Goal: Task Accomplishment & Management: Use online tool/utility

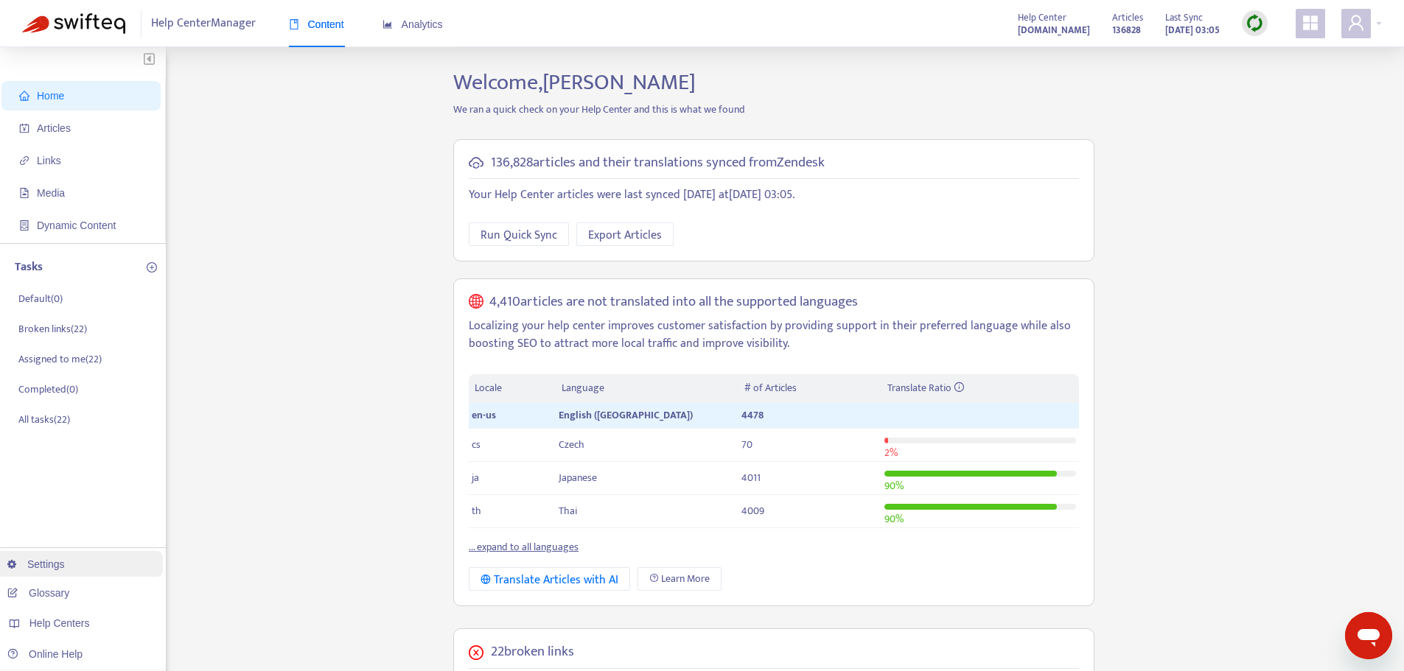
click at [48, 565] on link "Settings" at bounding box center [35, 564] width 57 height 12
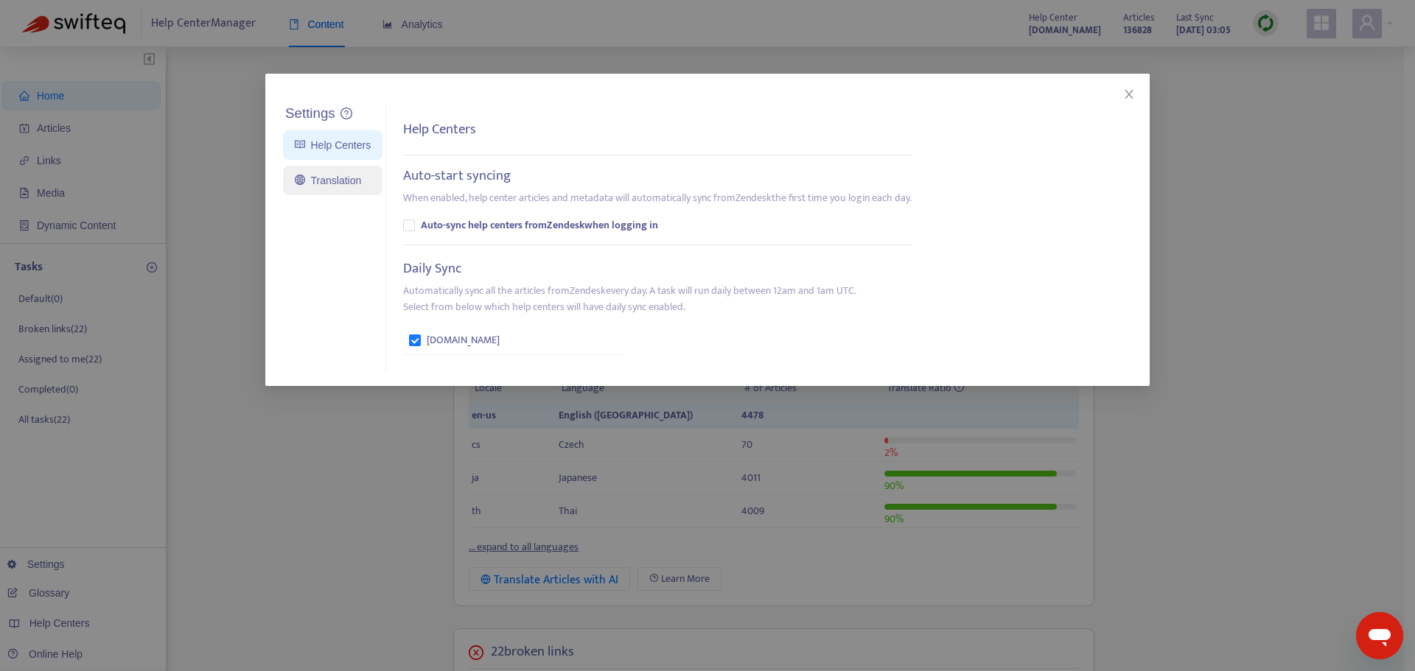
click at [320, 178] on link "Translation" at bounding box center [328, 181] width 66 height 12
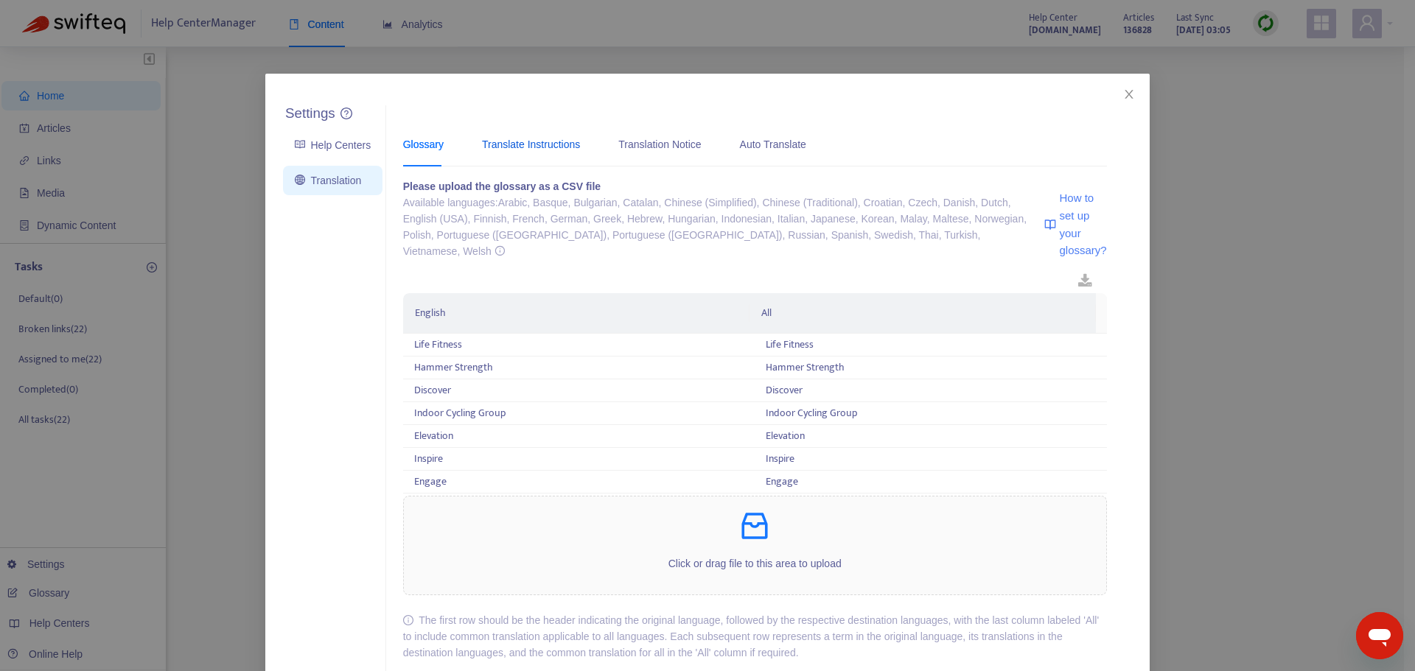
click at [525, 144] on div "Translate Instructions" at bounding box center [531, 144] width 98 height 16
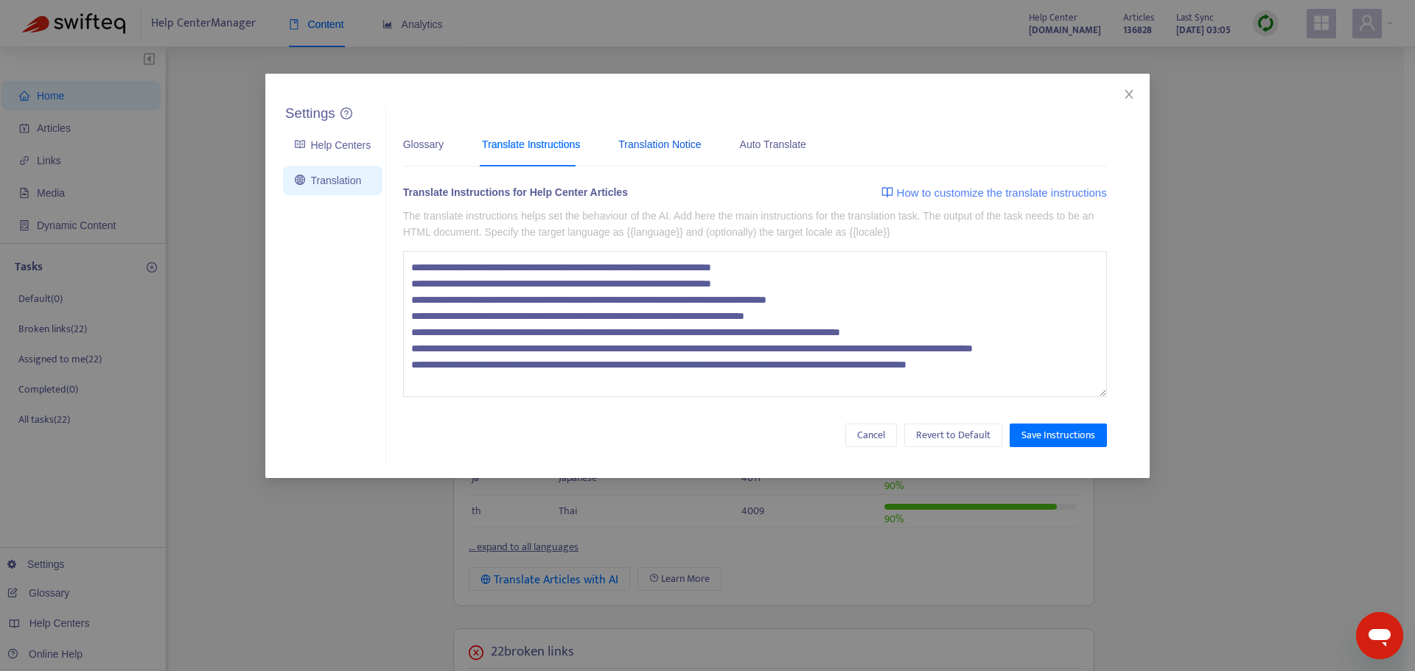
click at [666, 141] on div "Translation Notice" at bounding box center [659, 144] width 83 height 16
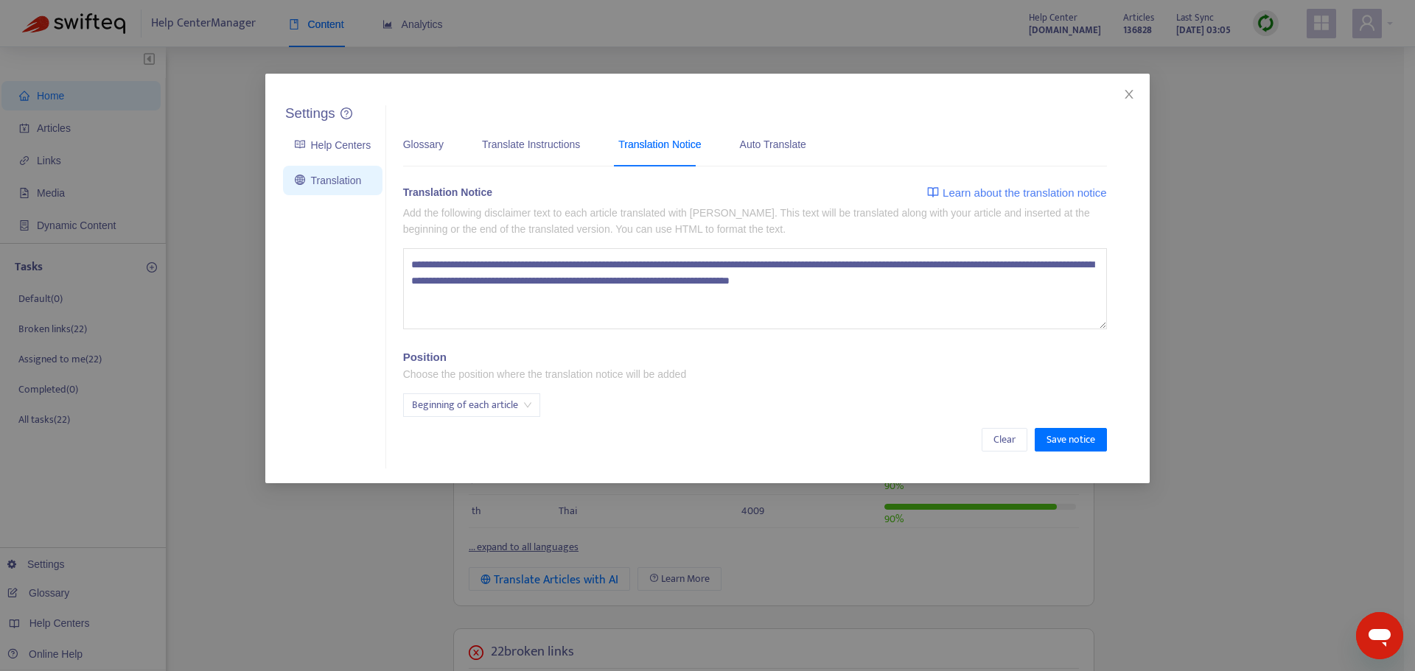
click at [589, 281] on textarea "**********" at bounding box center [755, 288] width 704 height 81
paste textarea "**********"
click at [597, 281] on textarea "**********" at bounding box center [755, 288] width 704 height 81
drag, startPoint x: 801, startPoint y: 266, endPoint x: 445, endPoint y: 295, distance: 357.0
click at [445, 295] on textarea "**********" at bounding box center [755, 288] width 704 height 81
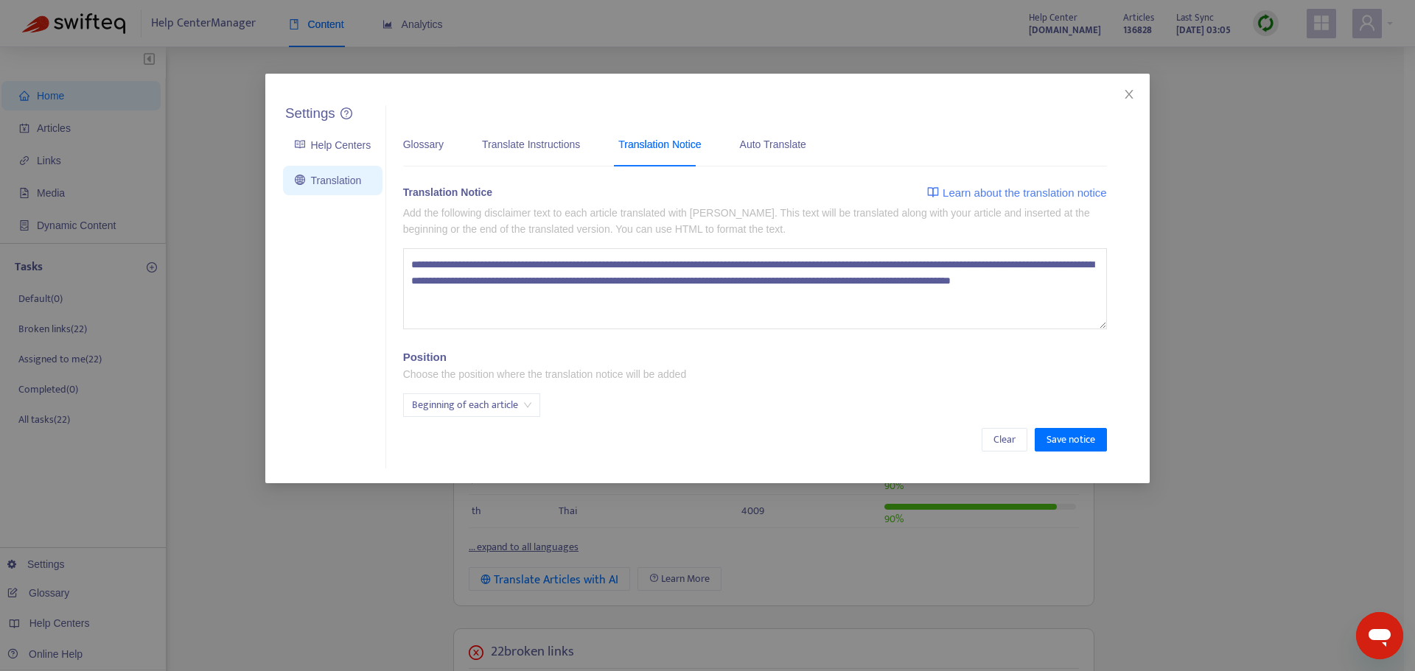
click at [803, 266] on textarea "**********" at bounding box center [755, 288] width 704 height 81
drag, startPoint x: 801, startPoint y: 266, endPoint x: 442, endPoint y: 296, distance: 360.1
click at [442, 296] on textarea "**********" at bounding box center [755, 288] width 704 height 81
paste textarea
click at [519, 284] on textarea "**********" at bounding box center [755, 288] width 704 height 81
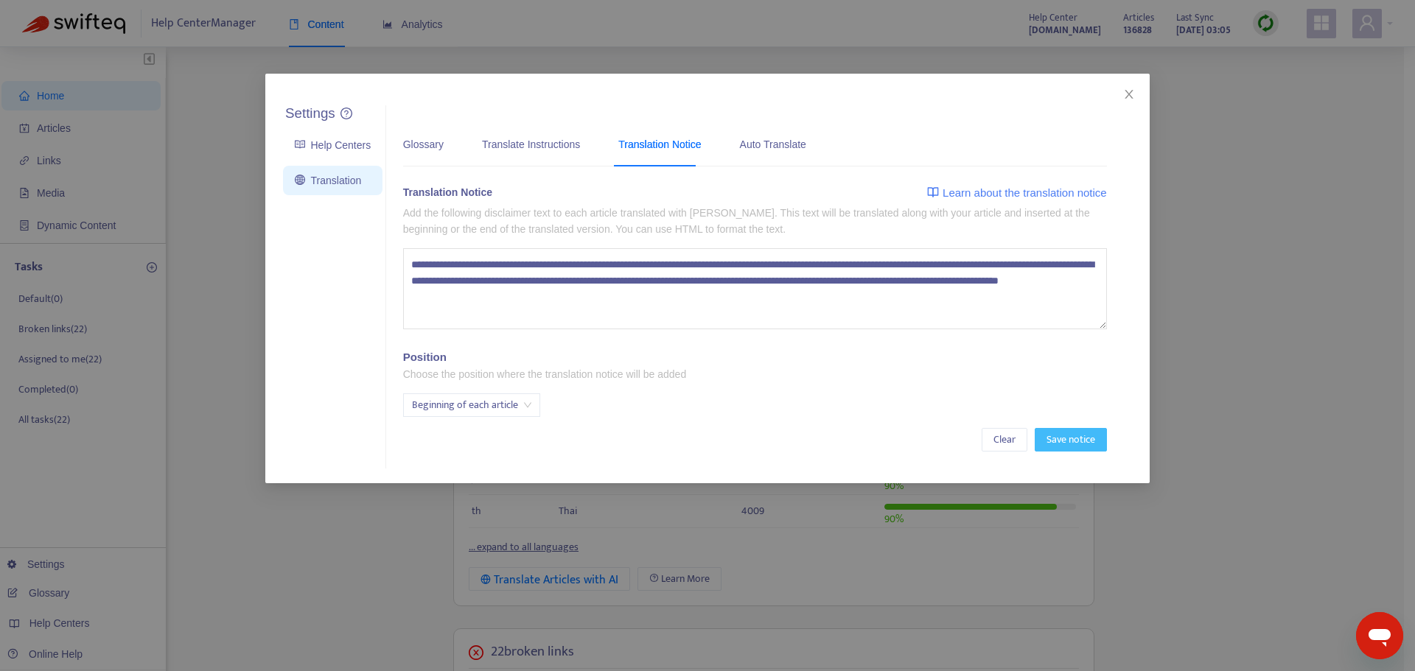
type textarea "**********"
click at [1076, 440] on span "Save notice" at bounding box center [1070, 440] width 49 height 16
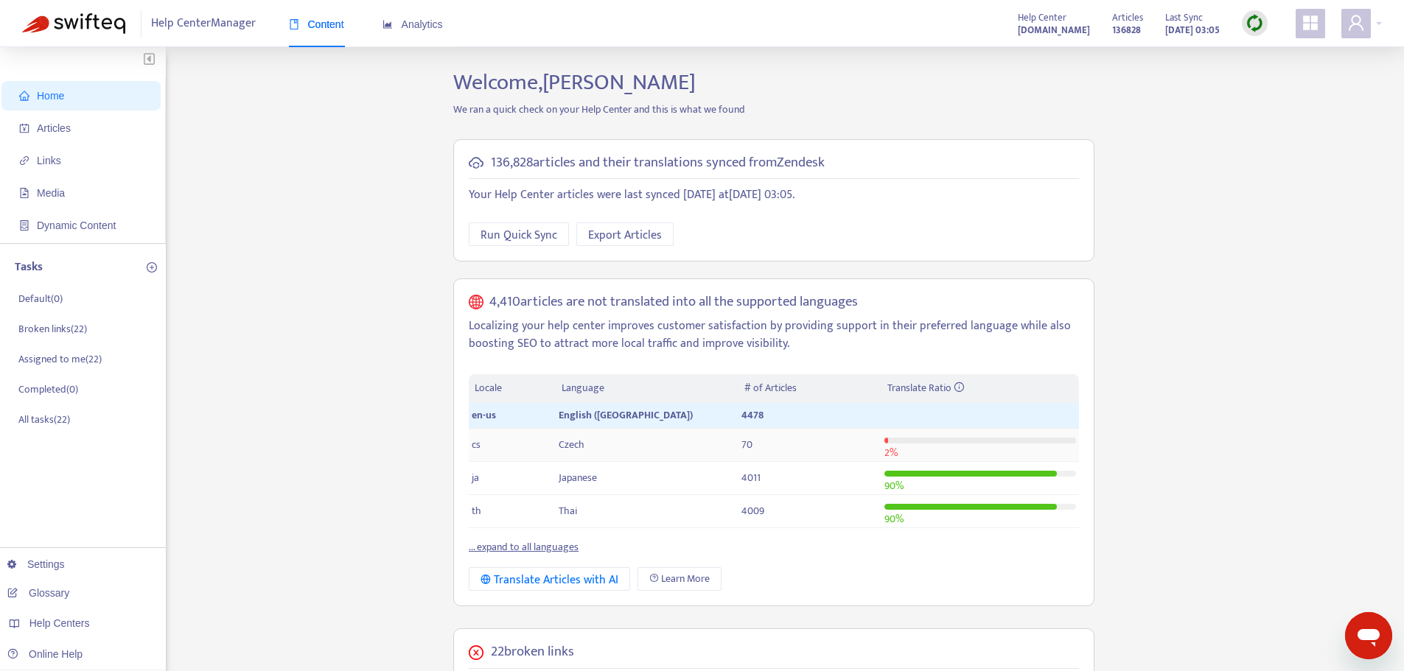
click at [569, 446] on span "Czech" at bounding box center [571, 444] width 26 height 17
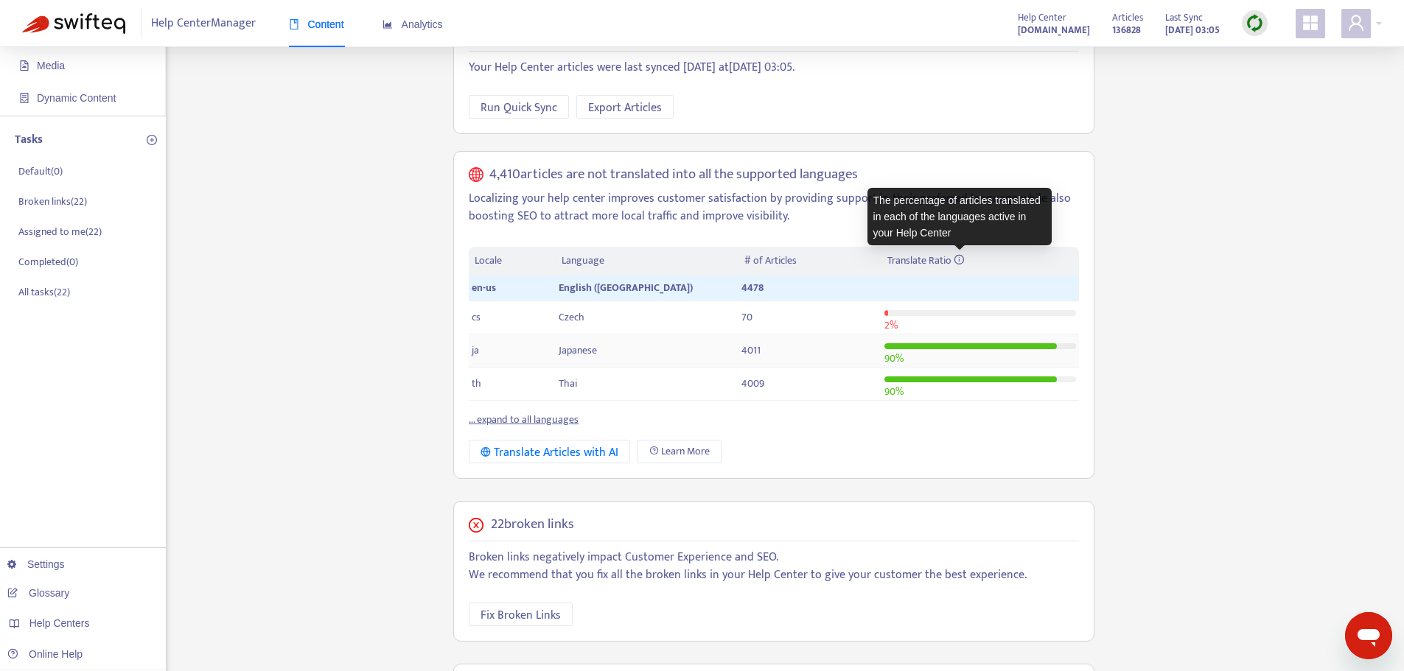
scroll to position [147, 0]
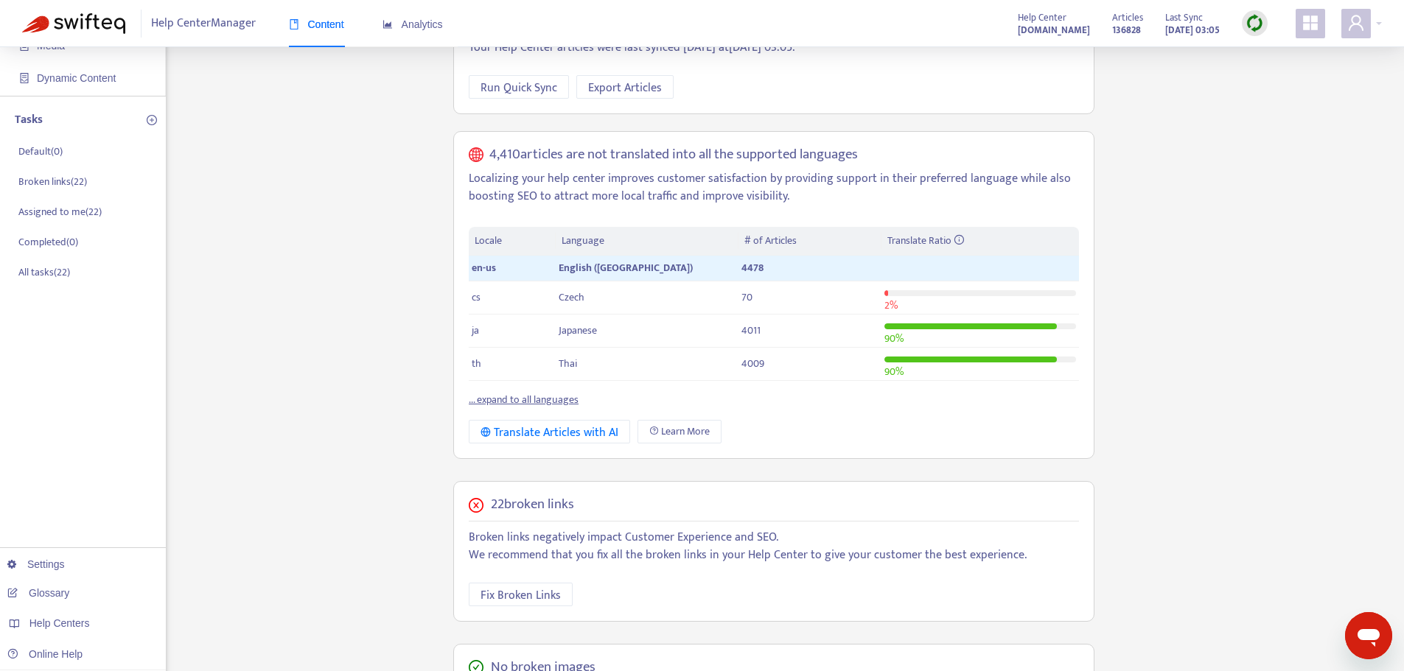
click at [536, 402] on link "... expand to all languages" at bounding box center [524, 399] width 110 height 17
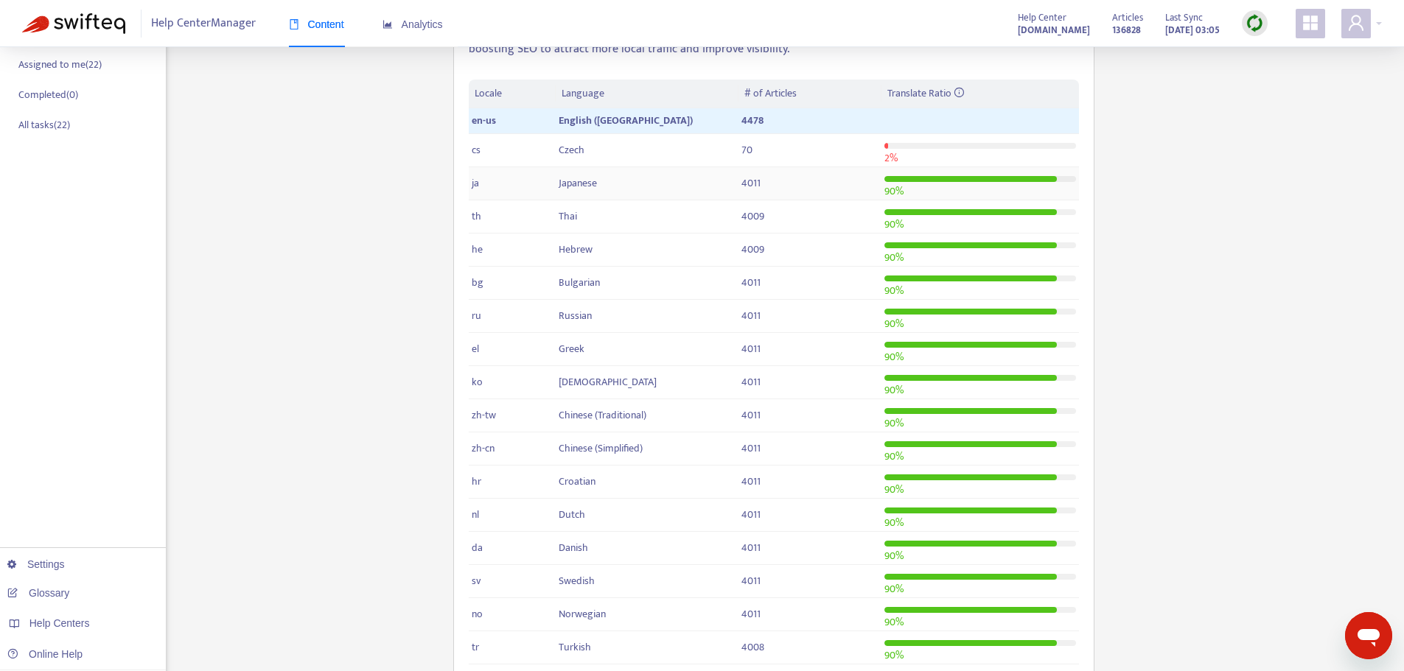
scroll to position [74, 0]
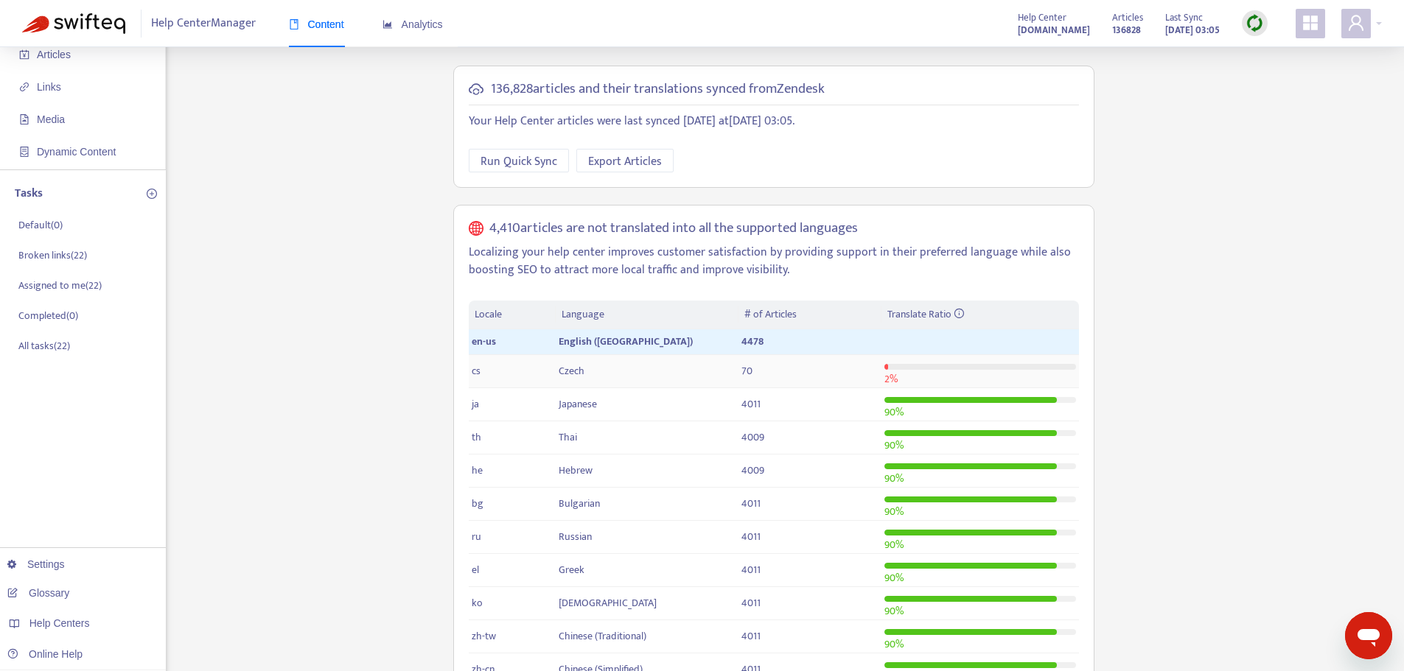
click at [564, 374] on span "Czech" at bounding box center [571, 370] width 26 height 17
click at [479, 372] on span "cs" at bounding box center [476, 370] width 9 height 17
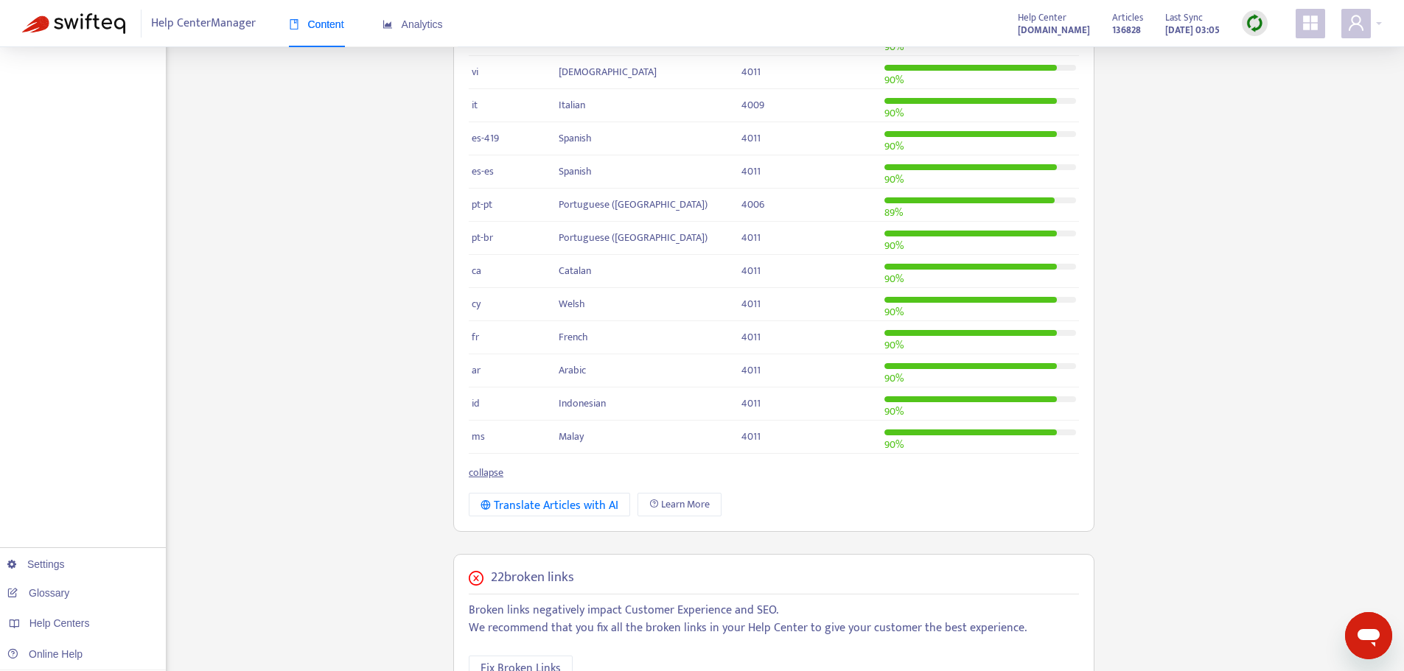
scroll to position [1253, 0]
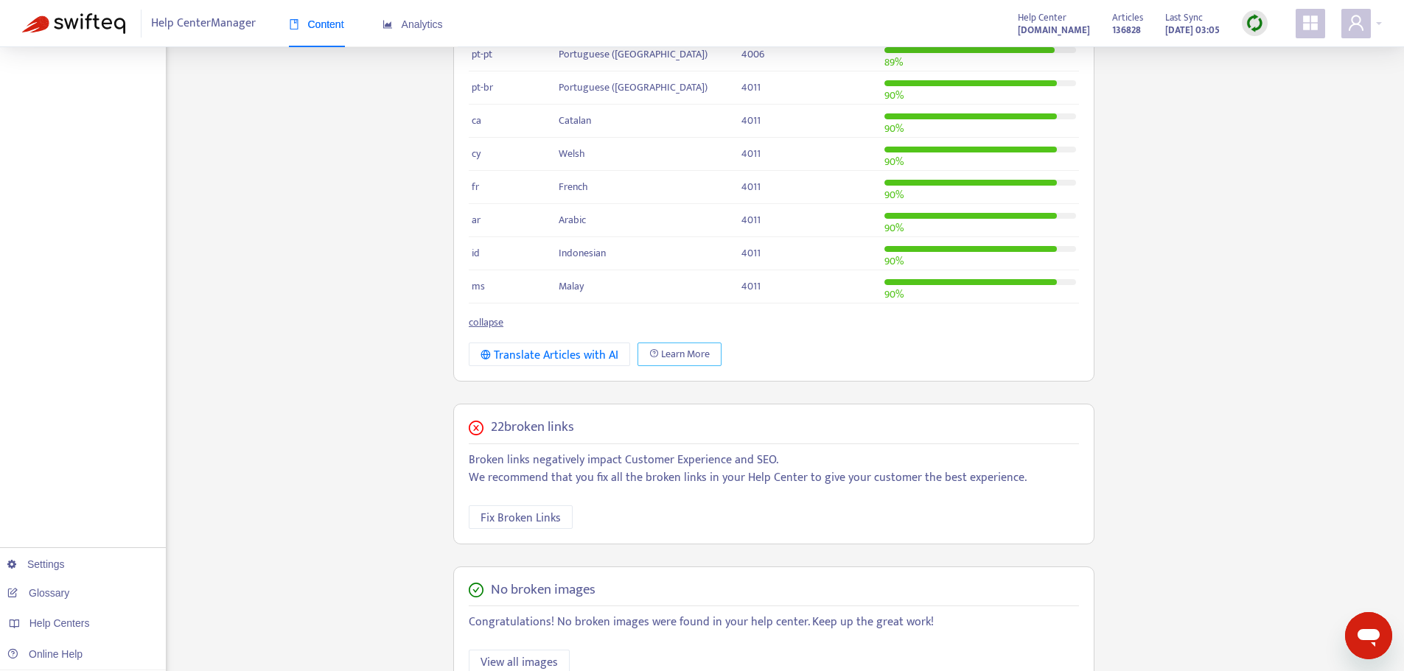
click at [670, 352] on span "Learn More" at bounding box center [685, 354] width 49 height 16
click at [532, 357] on div "Translate Articles with AI" at bounding box center [549, 355] width 138 height 18
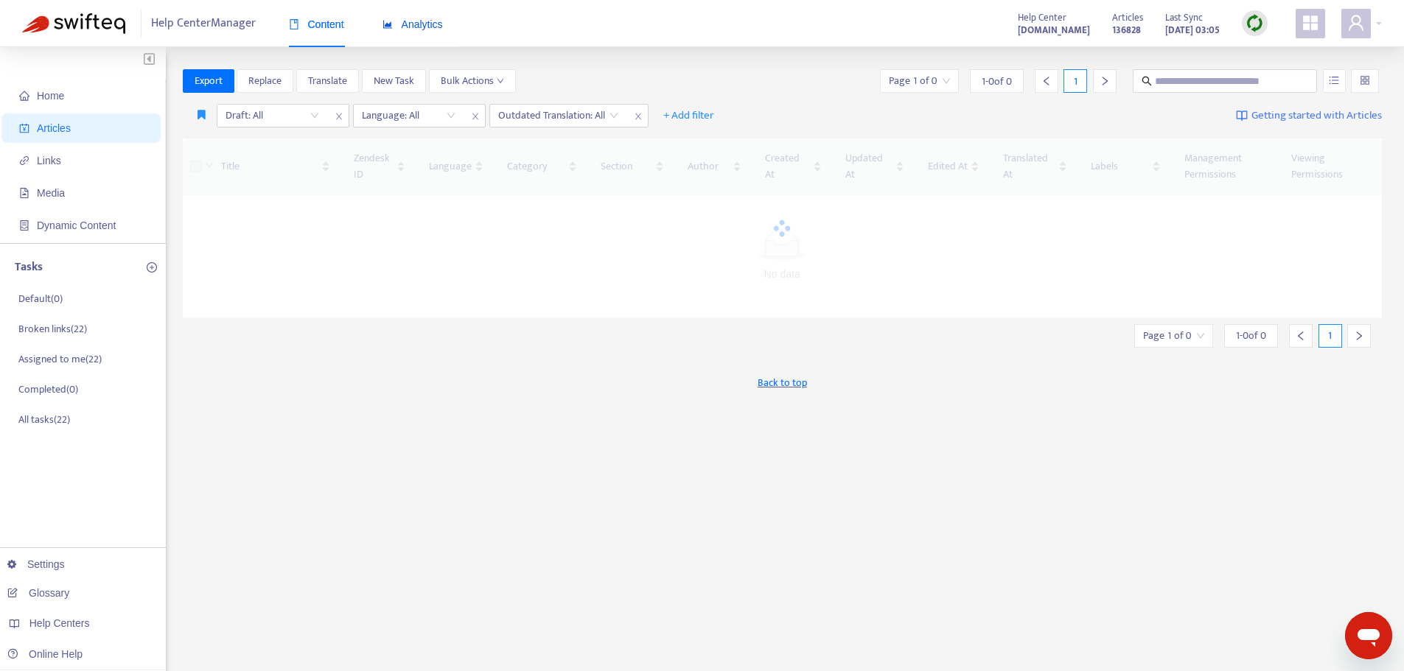
click at [421, 24] on span "Analytics" at bounding box center [412, 24] width 60 height 12
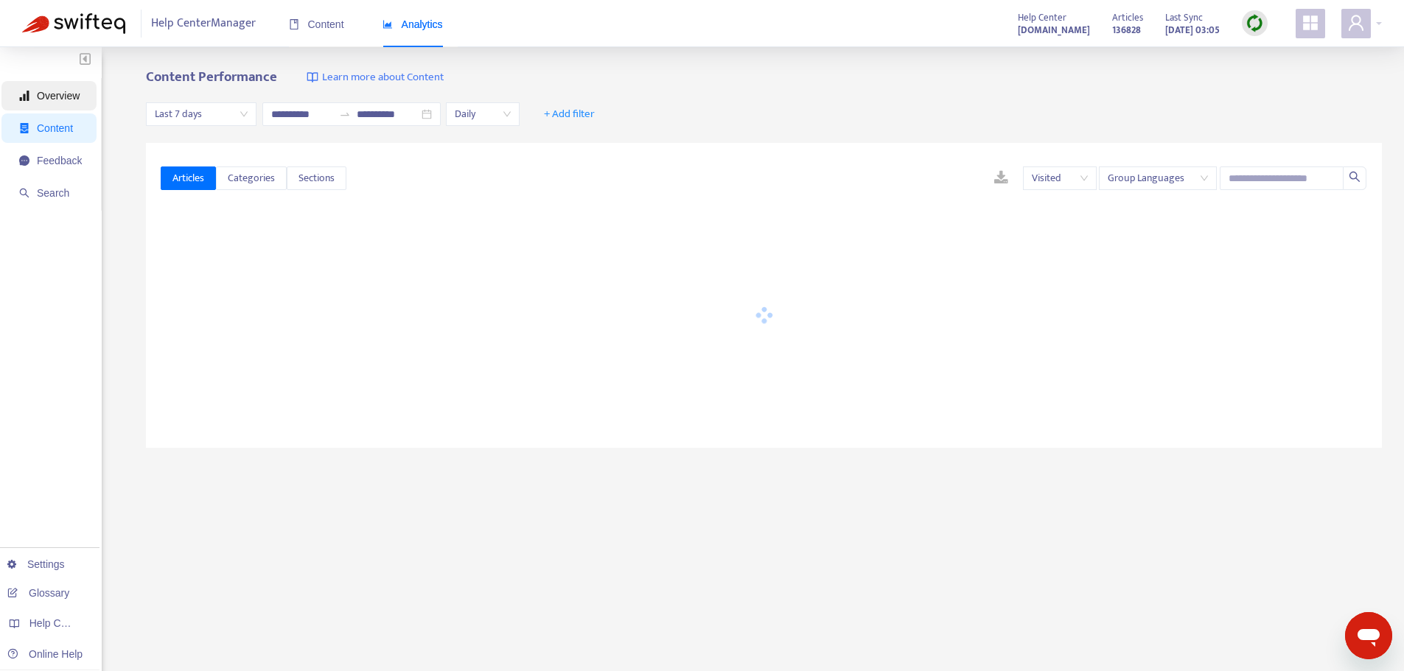
click at [54, 98] on span "Overview" at bounding box center [58, 96] width 43 height 12
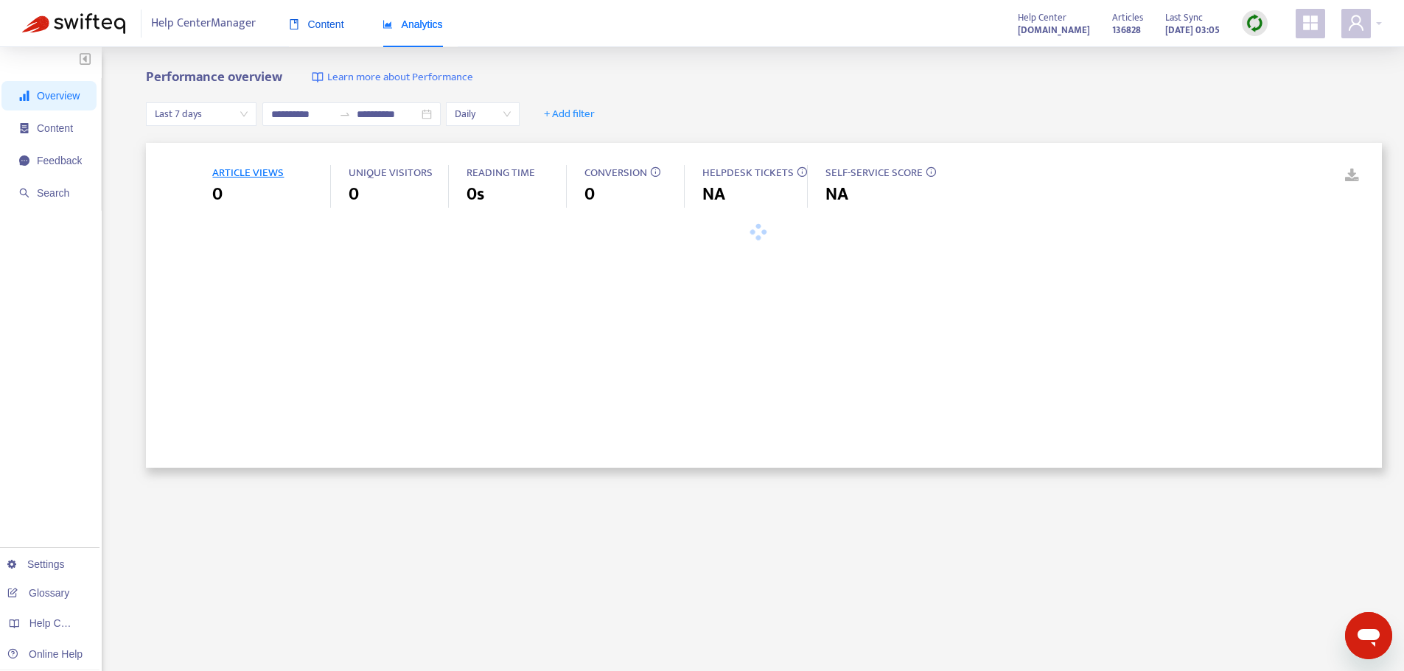
click at [324, 26] on span "Content" at bounding box center [316, 24] width 55 height 12
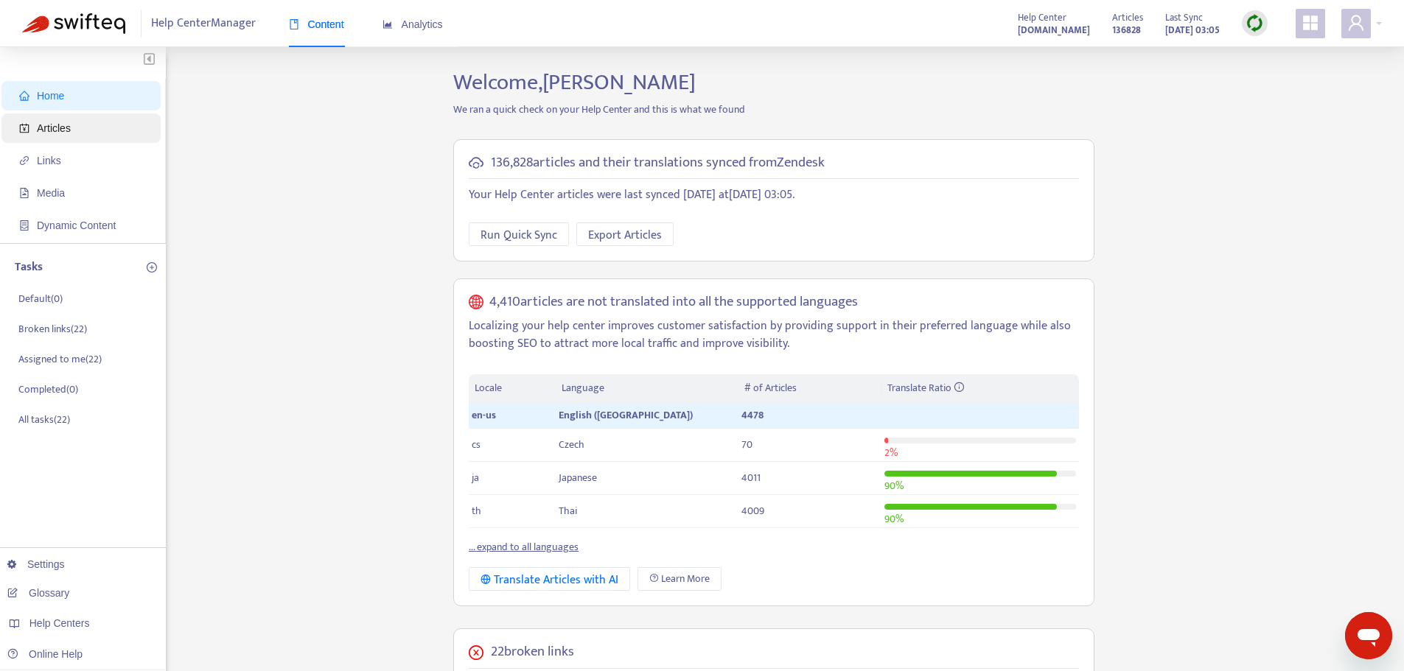
click at [56, 125] on span "Articles" at bounding box center [54, 128] width 34 height 12
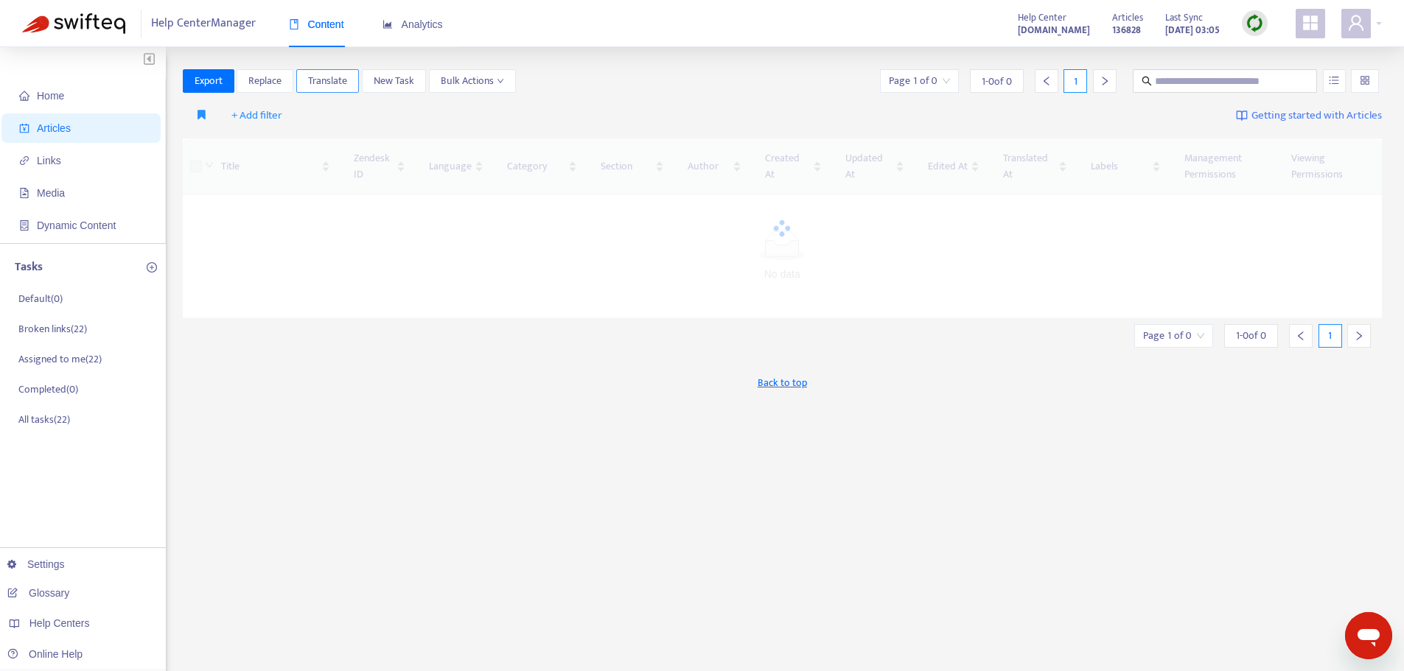
click at [333, 79] on span "Translate" at bounding box center [327, 81] width 39 height 16
click at [766, 99] on div "+ Add filter Getting started with Articles" at bounding box center [782, 116] width 1199 height 35
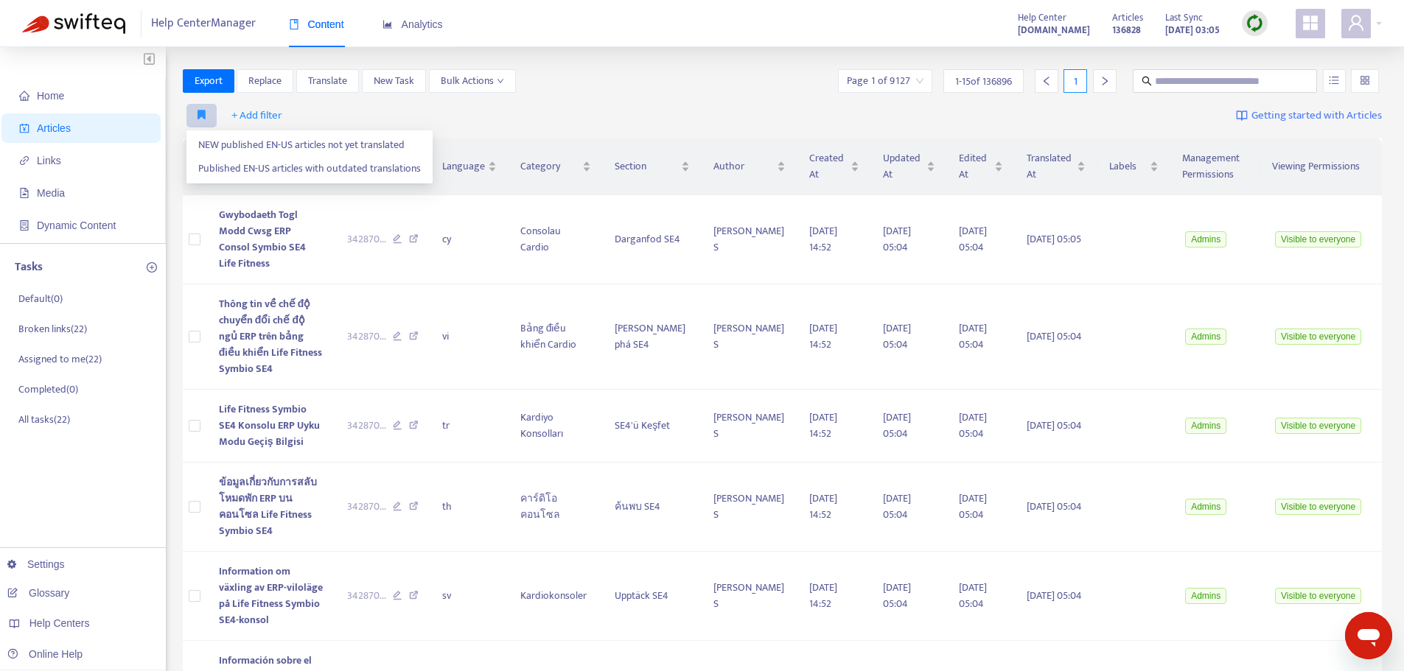
click at [200, 116] on icon "button" at bounding box center [201, 114] width 8 height 11
click at [246, 146] on span "NEW published EN-US articles not yet translated" at bounding box center [309, 145] width 223 height 16
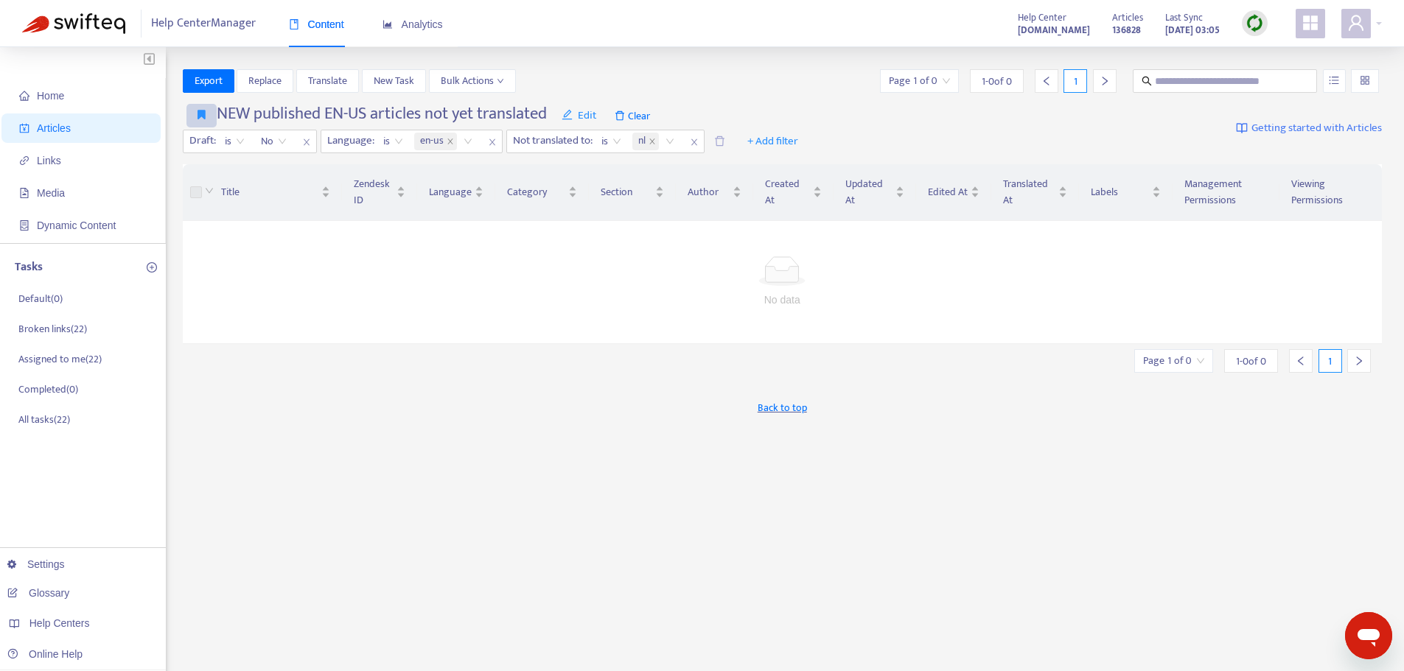
click at [200, 116] on icon "button" at bounding box center [201, 114] width 8 height 11
click at [214, 164] on span "Published EN-US articles with outdated translations" at bounding box center [309, 169] width 223 height 16
click at [193, 114] on button "button" at bounding box center [201, 116] width 30 height 24
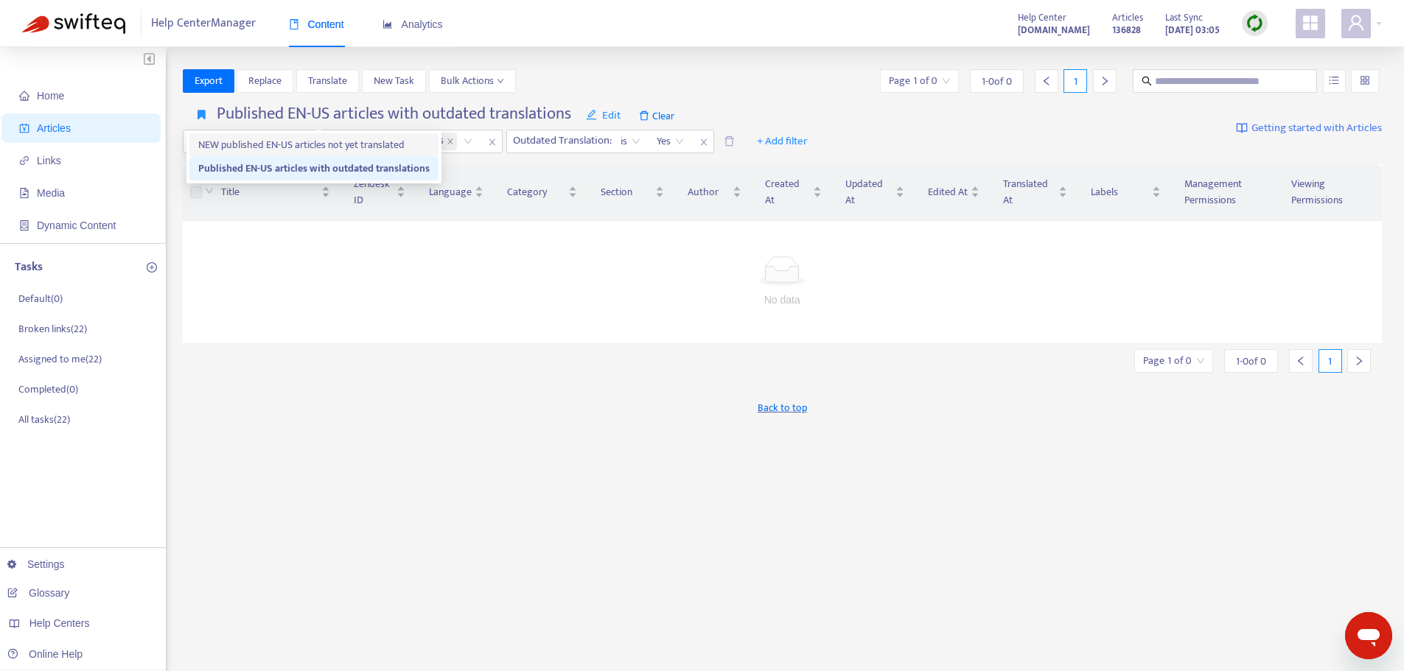
click at [234, 144] on span "NEW published EN-US articles not yet translated" at bounding box center [313, 145] width 231 height 16
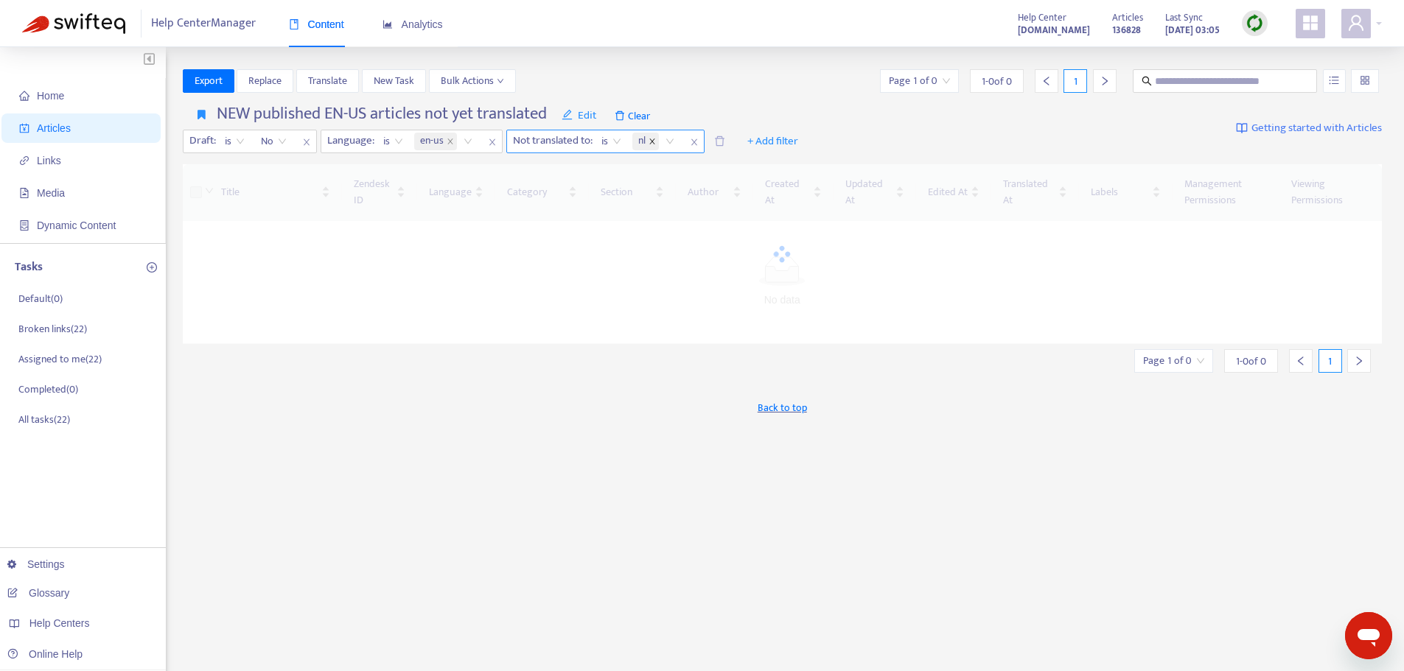
click at [656, 142] on icon "close" at bounding box center [651, 141] width 7 height 7
click at [602, 144] on div "Not translated to" at bounding box center [562, 141] width 110 height 22
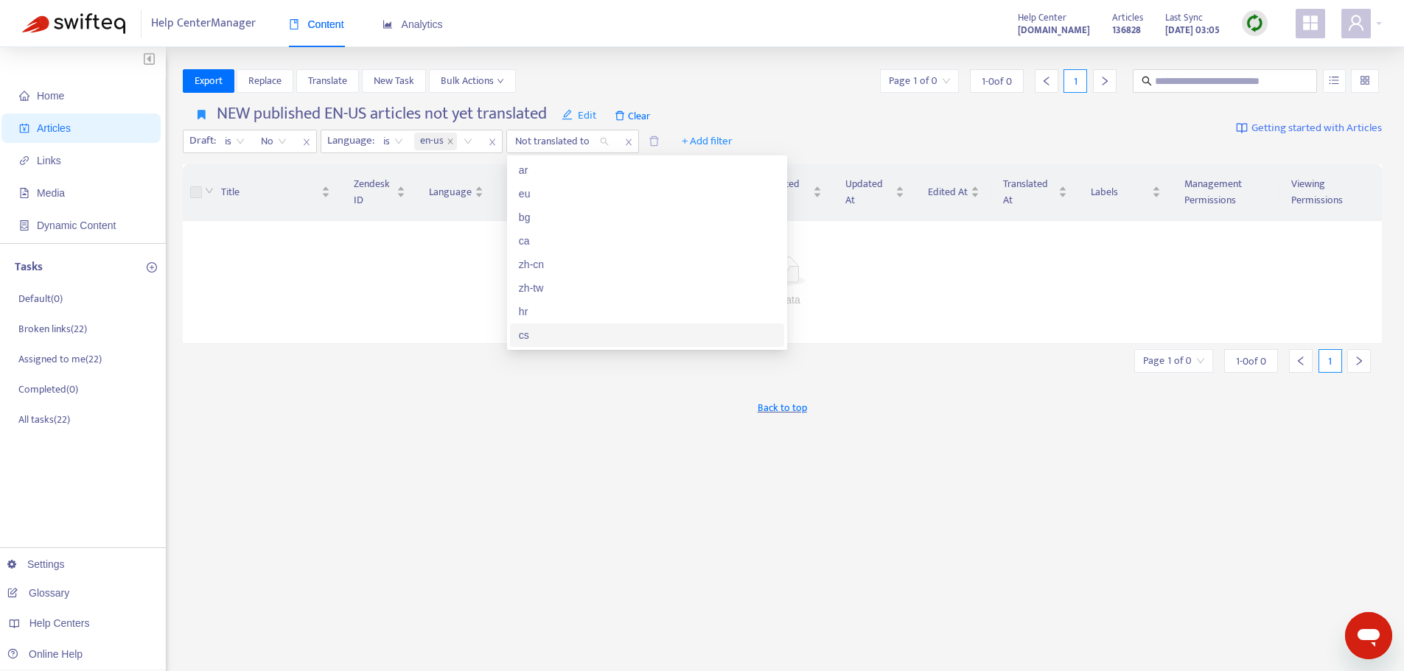
click at [528, 338] on div "cs" at bounding box center [647, 335] width 256 height 16
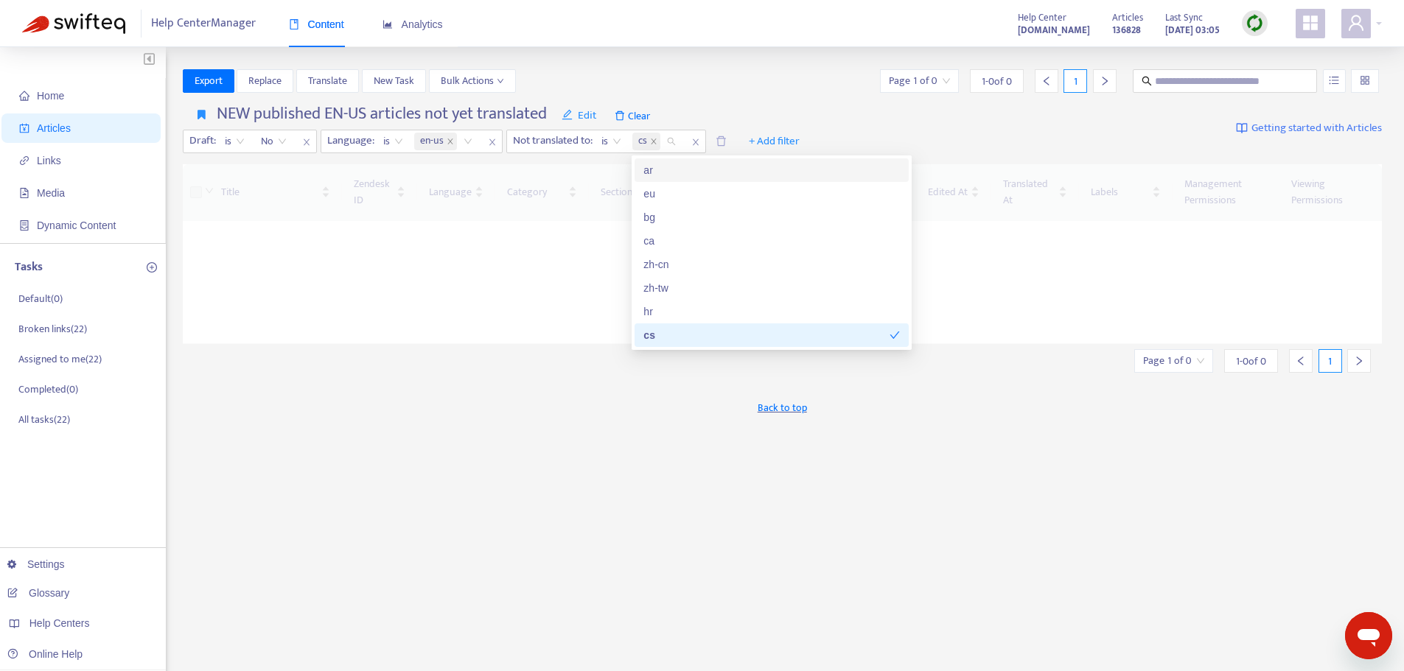
click at [797, 88] on div "Export Replace Translate New Task Bulk Actions Page 1 of 0 1 - 0 of 0 1" at bounding box center [782, 81] width 1199 height 24
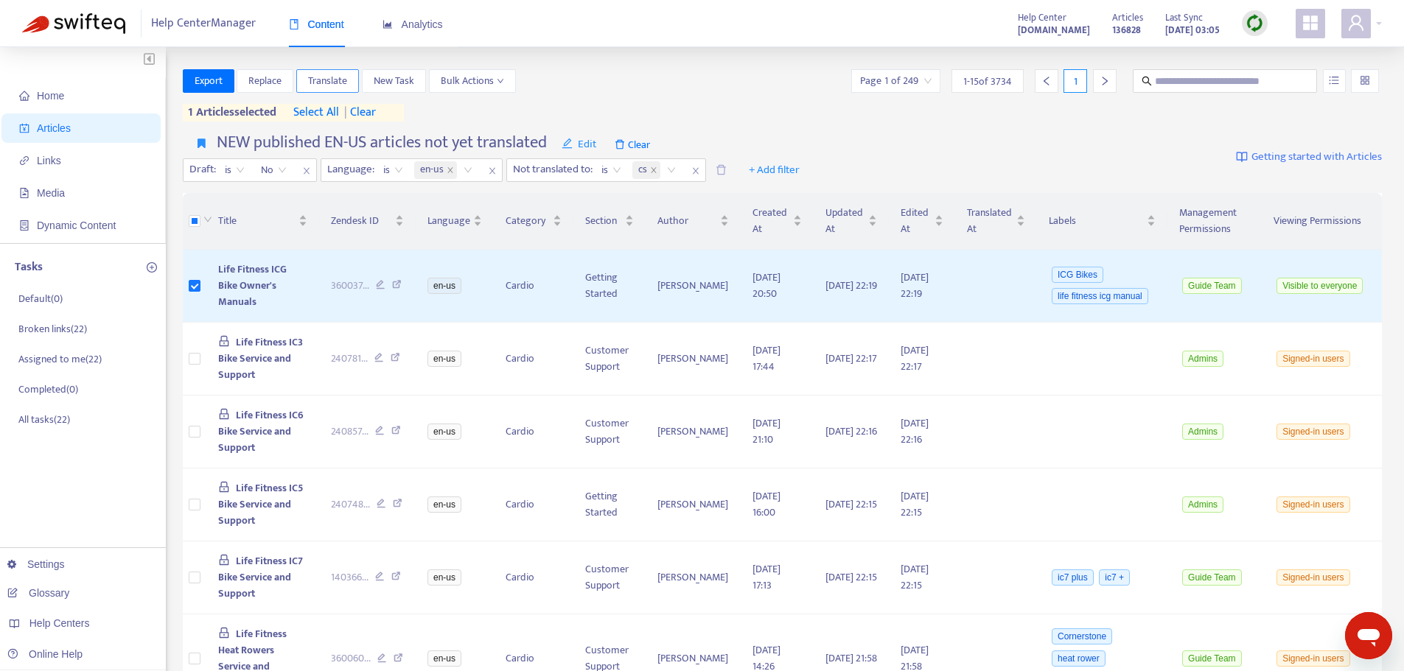
click at [333, 83] on span "Translate" at bounding box center [327, 81] width 39 height 16
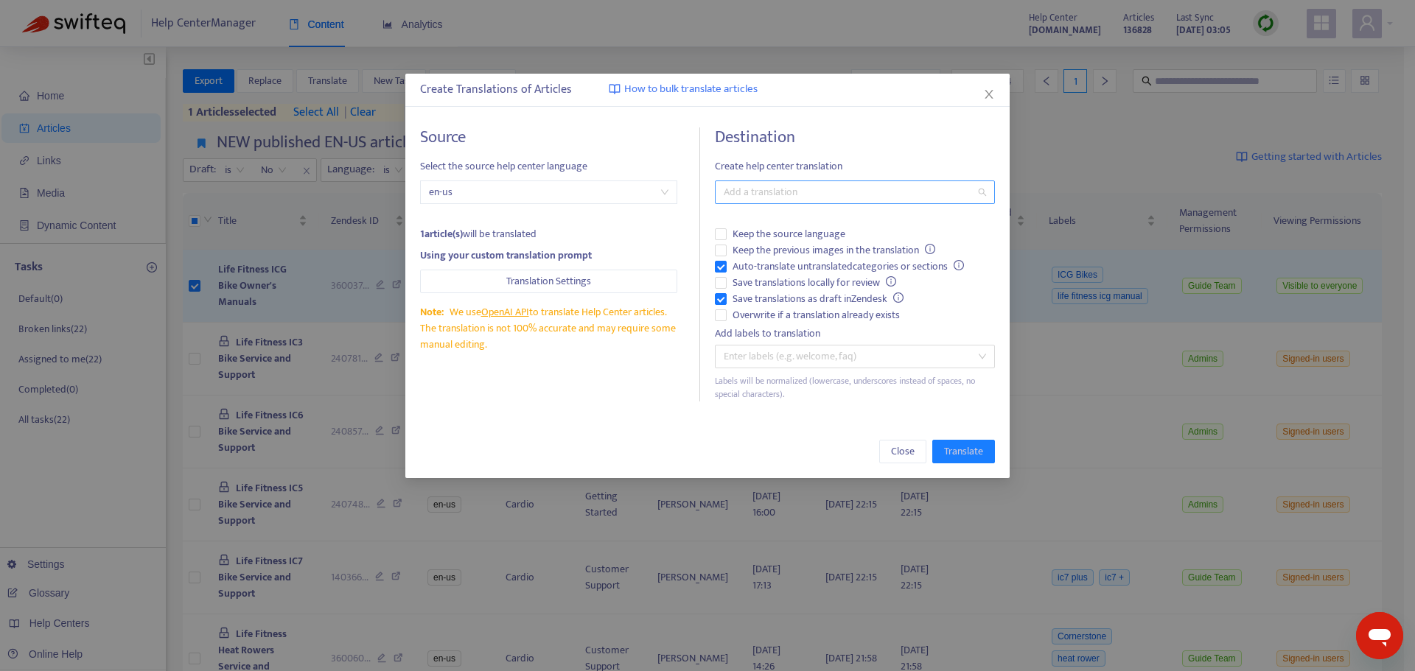
click at [802, 194] on div at bounding box center [847, 192] width 258 height 18
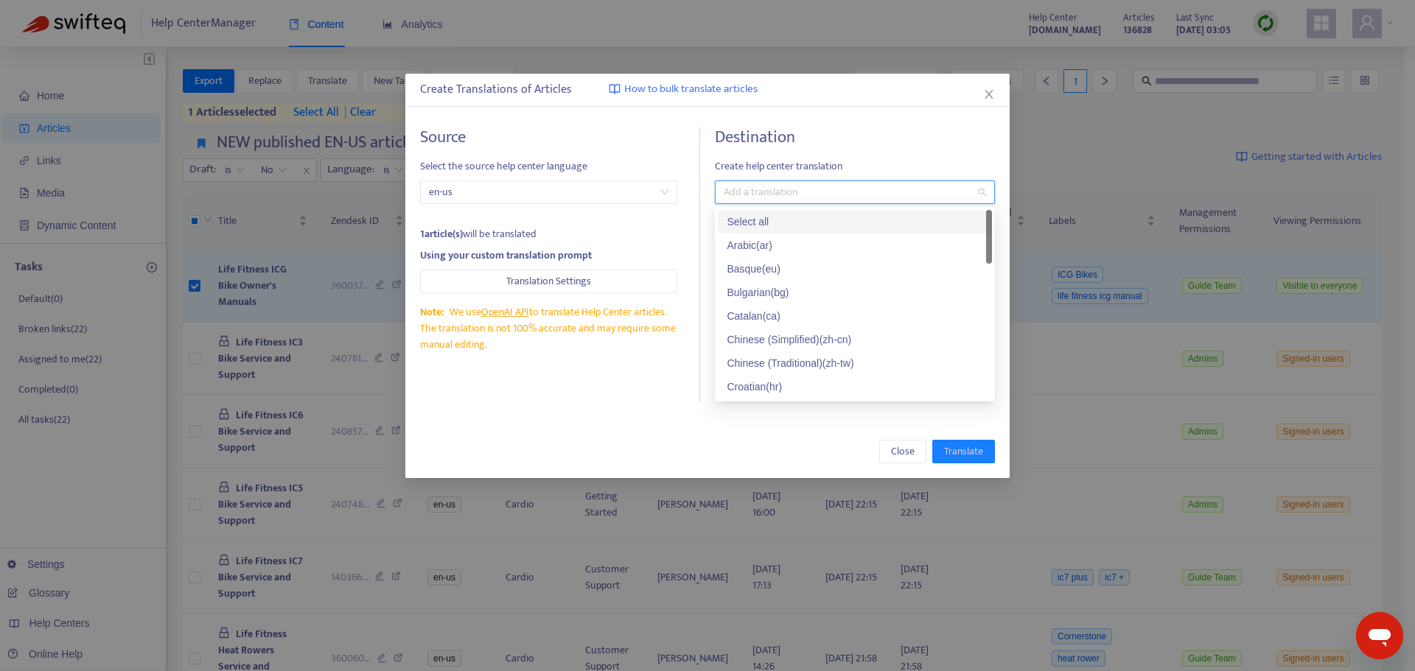
click at [747, 223] on div "Select all" at bounding box center [854, 222] width 256 height 16
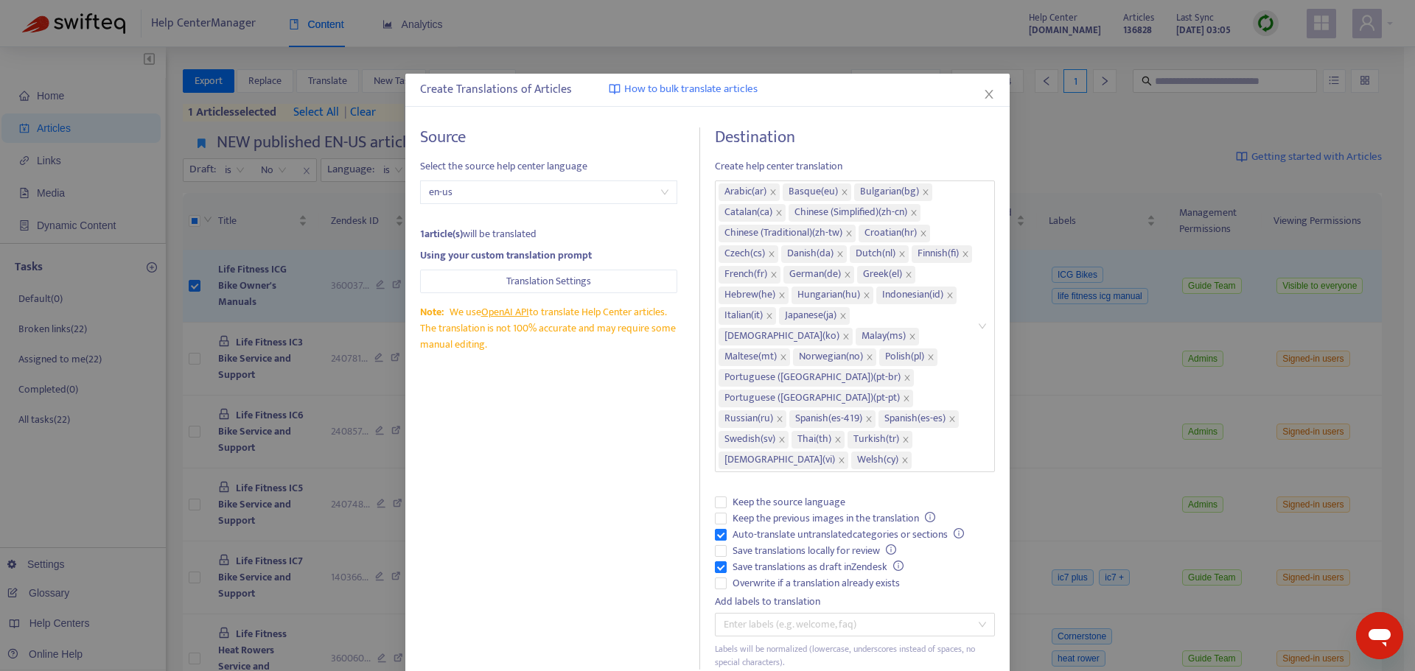
click at [592, 436] on div "Source Select the source help center language en-us 1 article(s) will be transl…" at bounding box center [560, 398] width 280 height 542
click at [984, 94] on icon "close" at bounding box center [988, 94] width 8 height 9
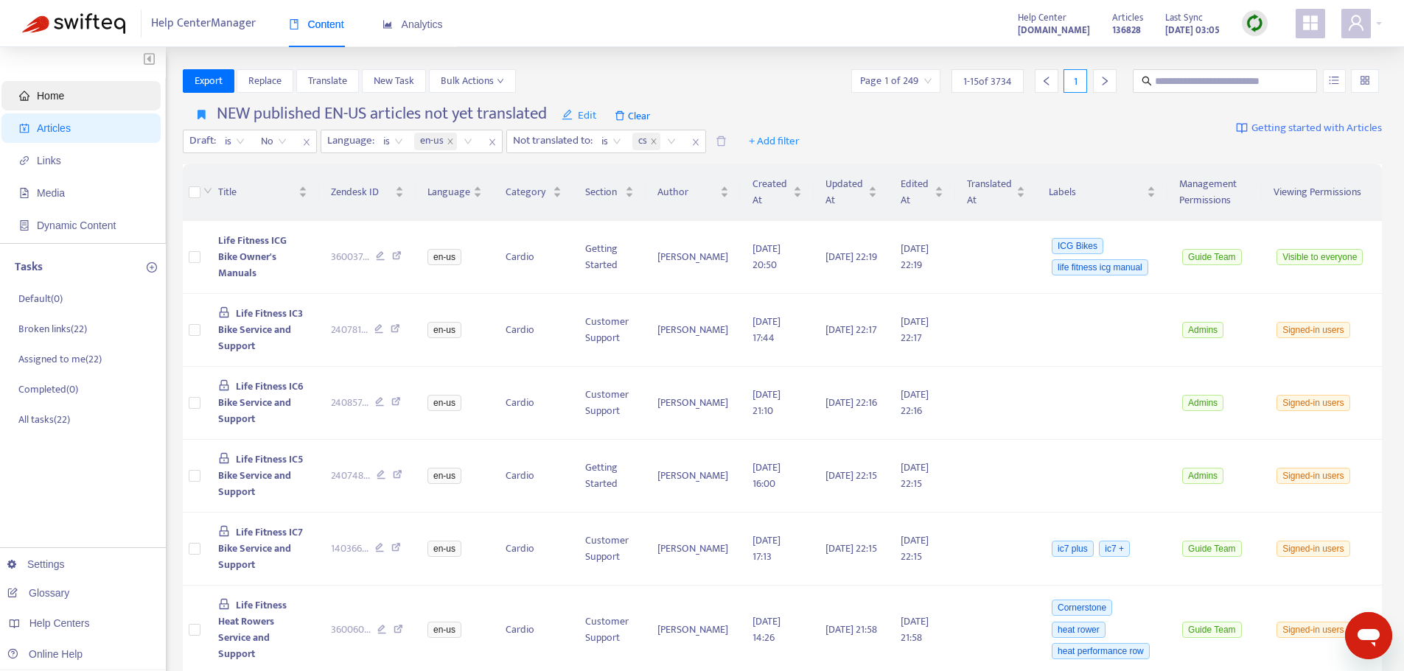
click at [61, 101] on span "Home" at bounding box center [50, 96] width 27 height 12
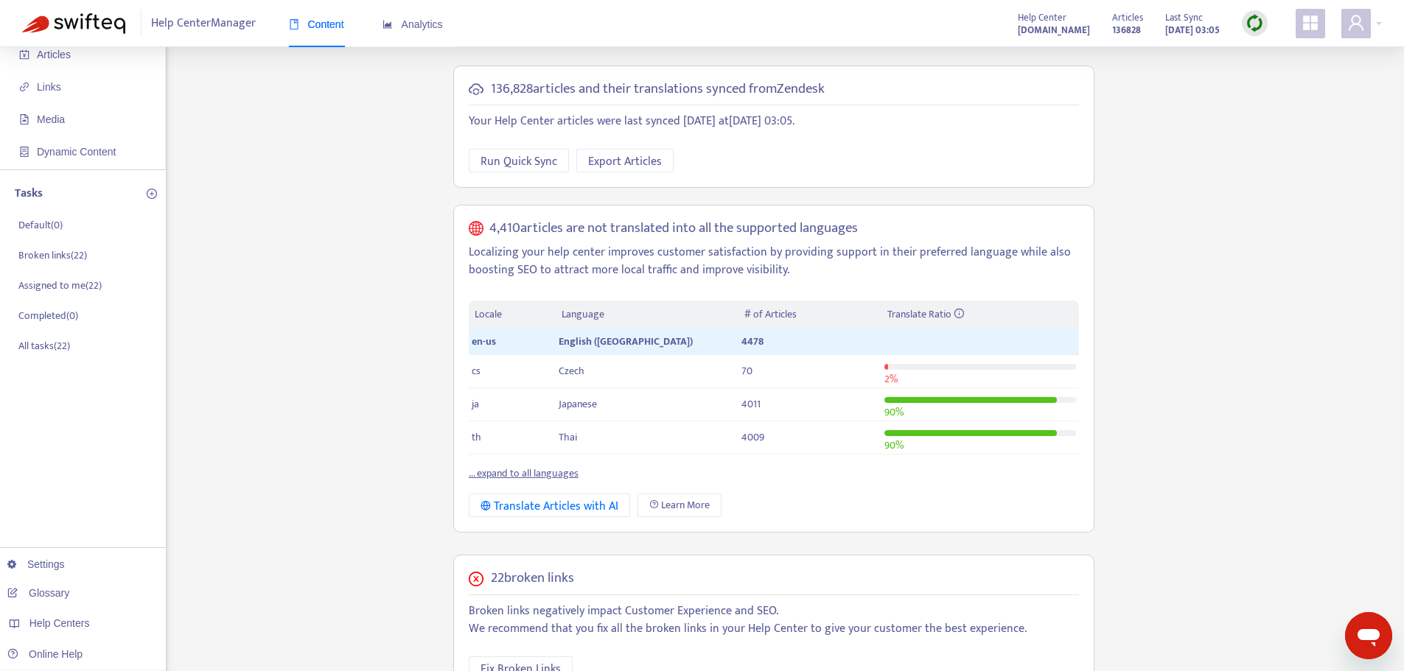
scroll to position [147, 0]
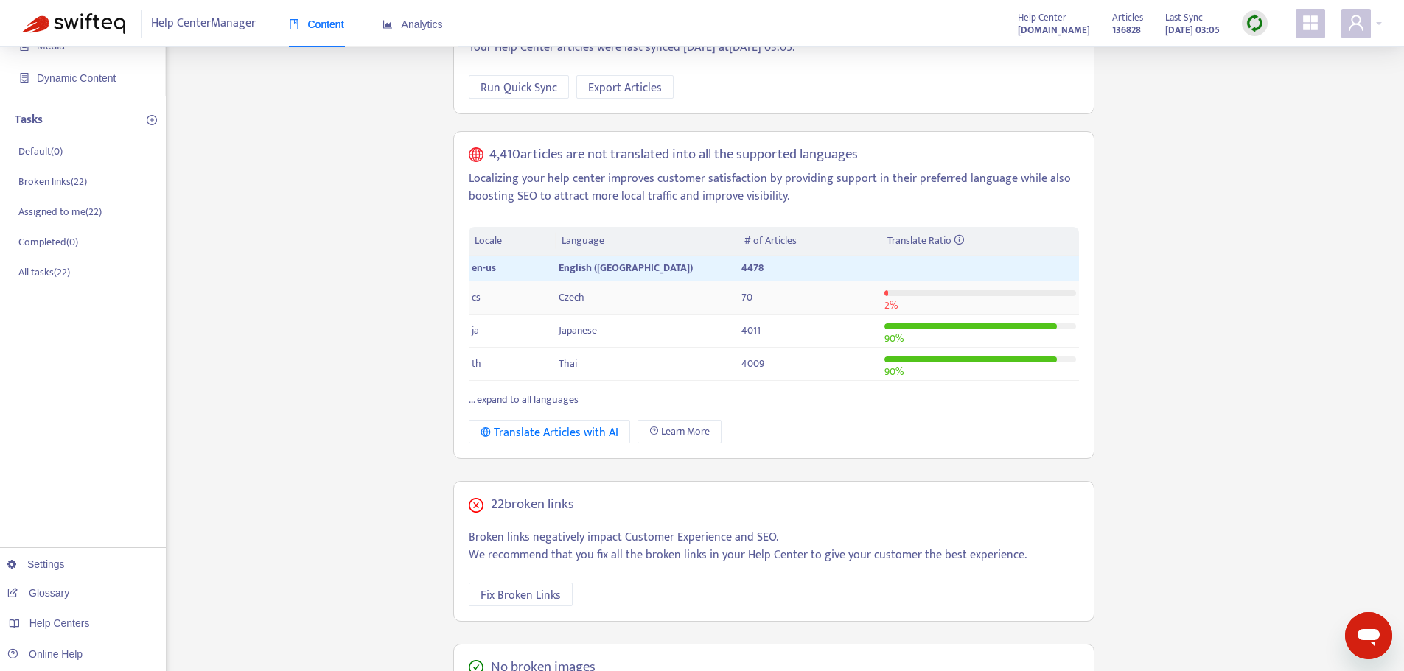
click at [570, 298] on span "Czech" at bounding box center [571, 297] width 26 height 17
click at [543, 398] on link "... expand to all languages" at bounding box center [524, 399] width 110 height 17
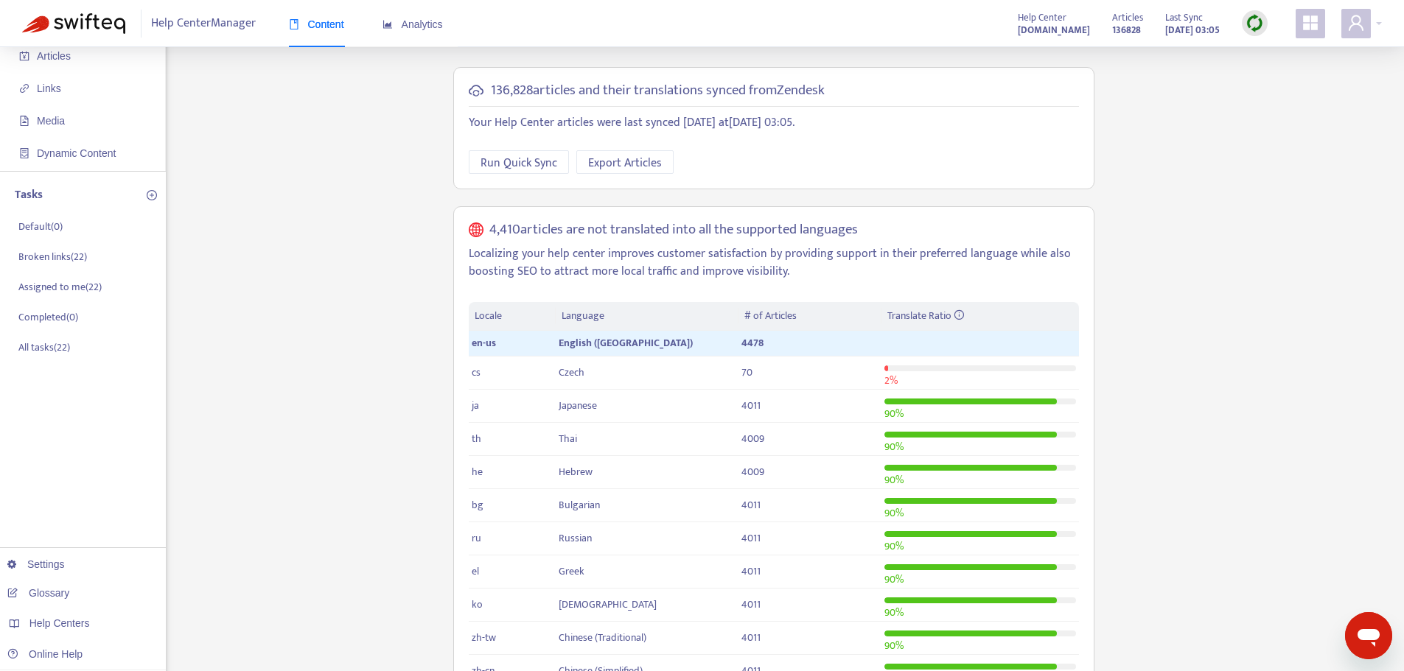
scroll to position [0, 0]
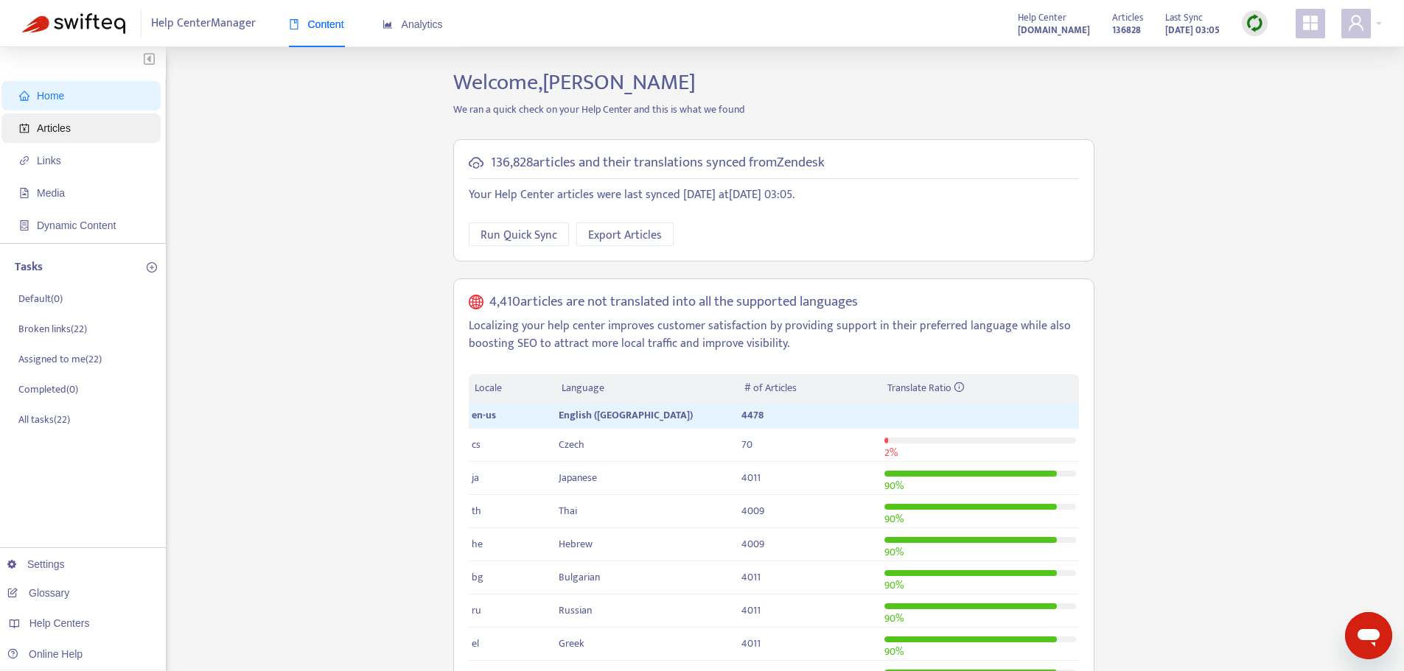
click at [57, 128] on span "Articles" at bounding box center [54, 128] width 34 height 12
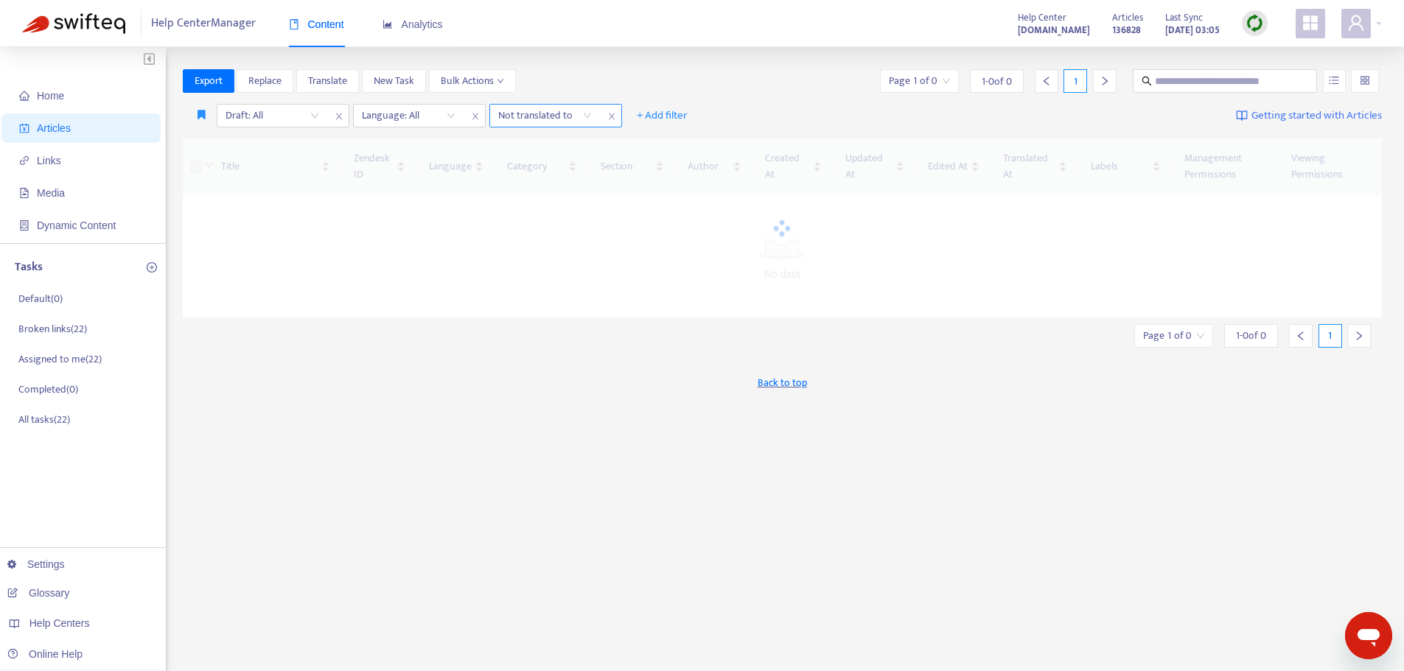
click at [587, 116] on div "Not translated to" at bounding box center [545, 116] width 110 height 22
click at [514, 236] on div "cs" at bounding box center [629, 236] width 256 height 16
click at [487, 399] on div "Back to top" at bounding box center [782, 382] width 1199 height 37
click at [312, 113] on input "search" at bounding box center [272, 116] width 94 height 22
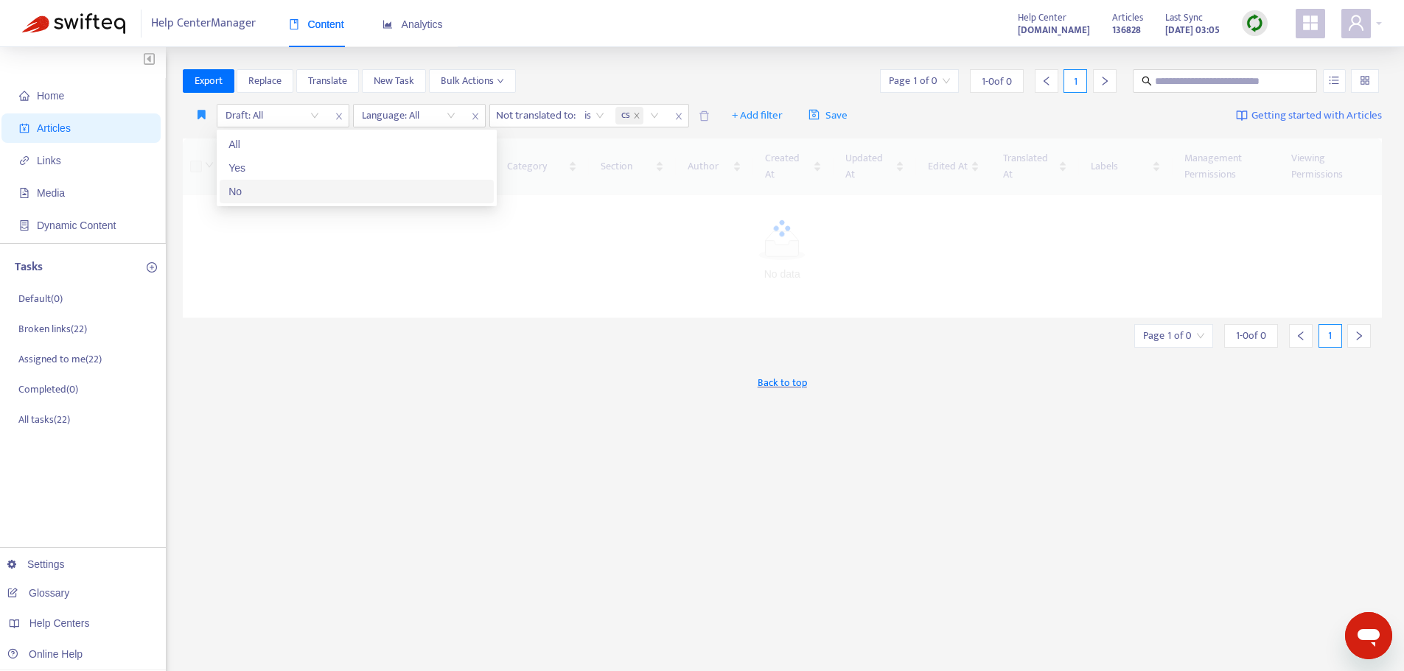
click at [245, 188] on div "No" at bounding box center [356, 191] width 256 height 16
click at [450, 119] on div "Language: All" at bounding box center [410, 116] width 110 height 22
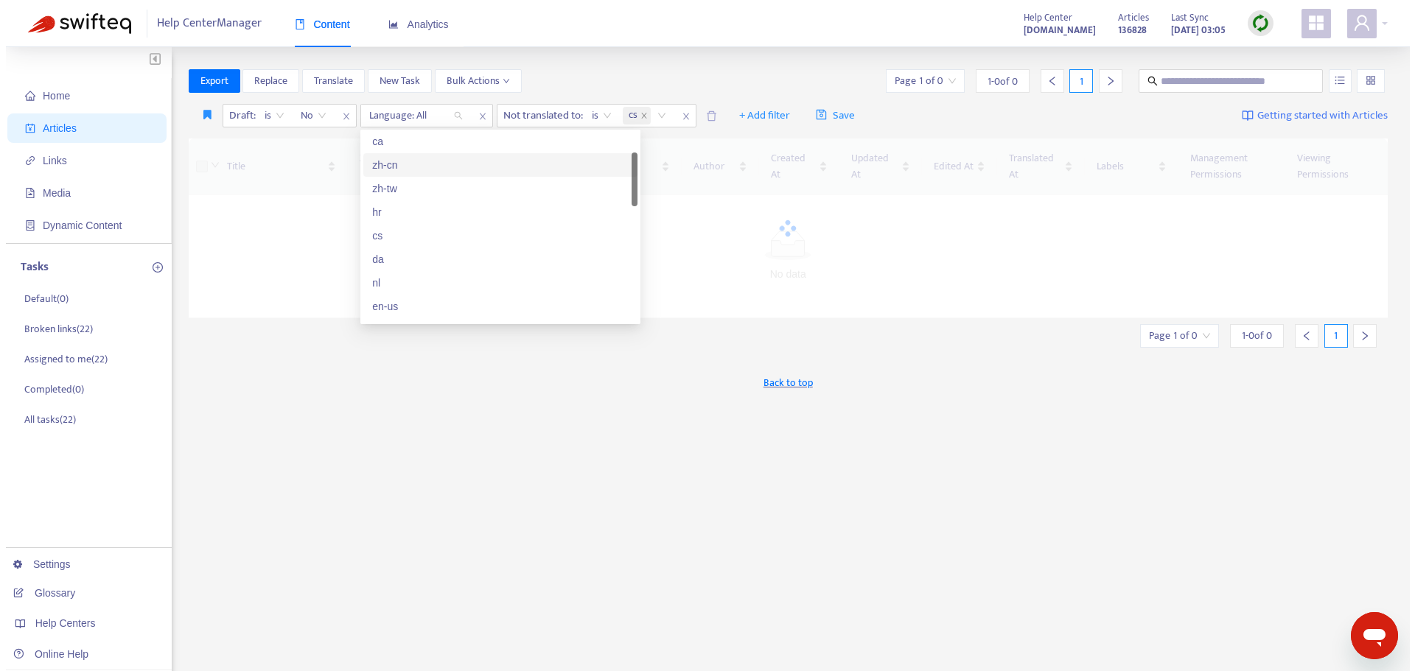
scroll to position [147, 0]
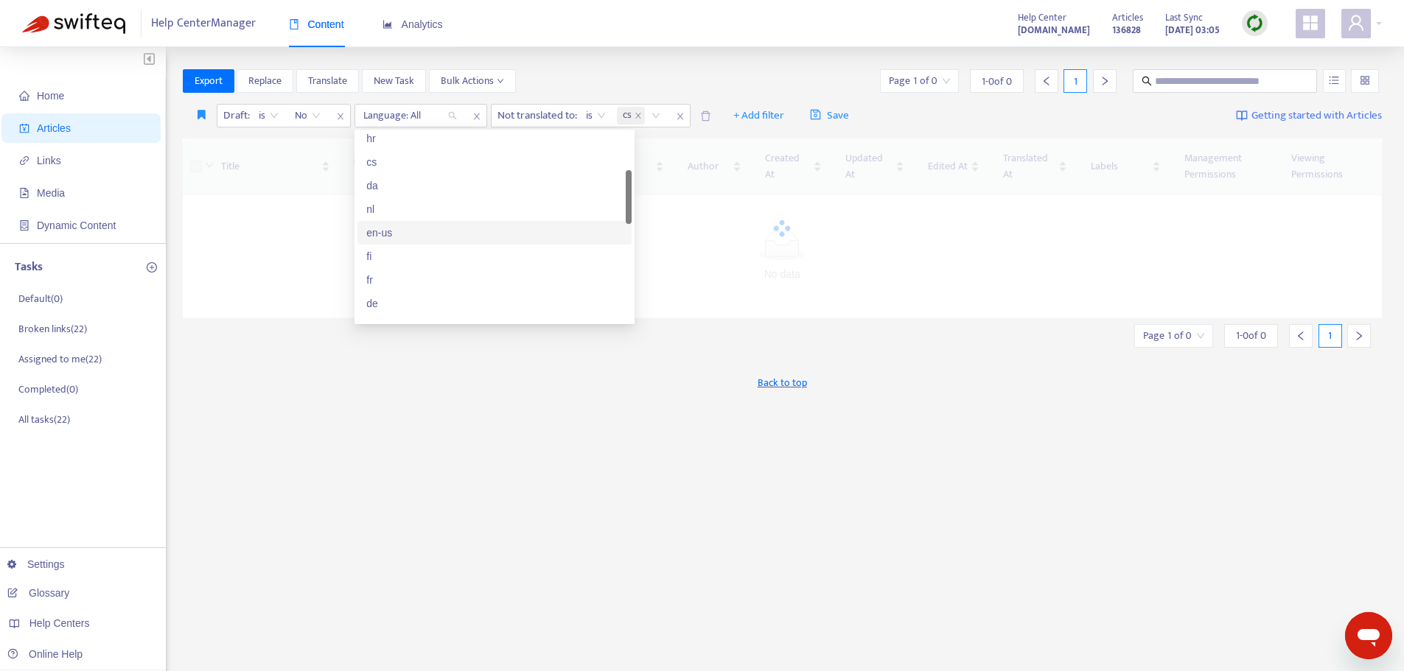
click at [378, 231] on div "en-us" at bounding box center [494, 233] width 256 height 16
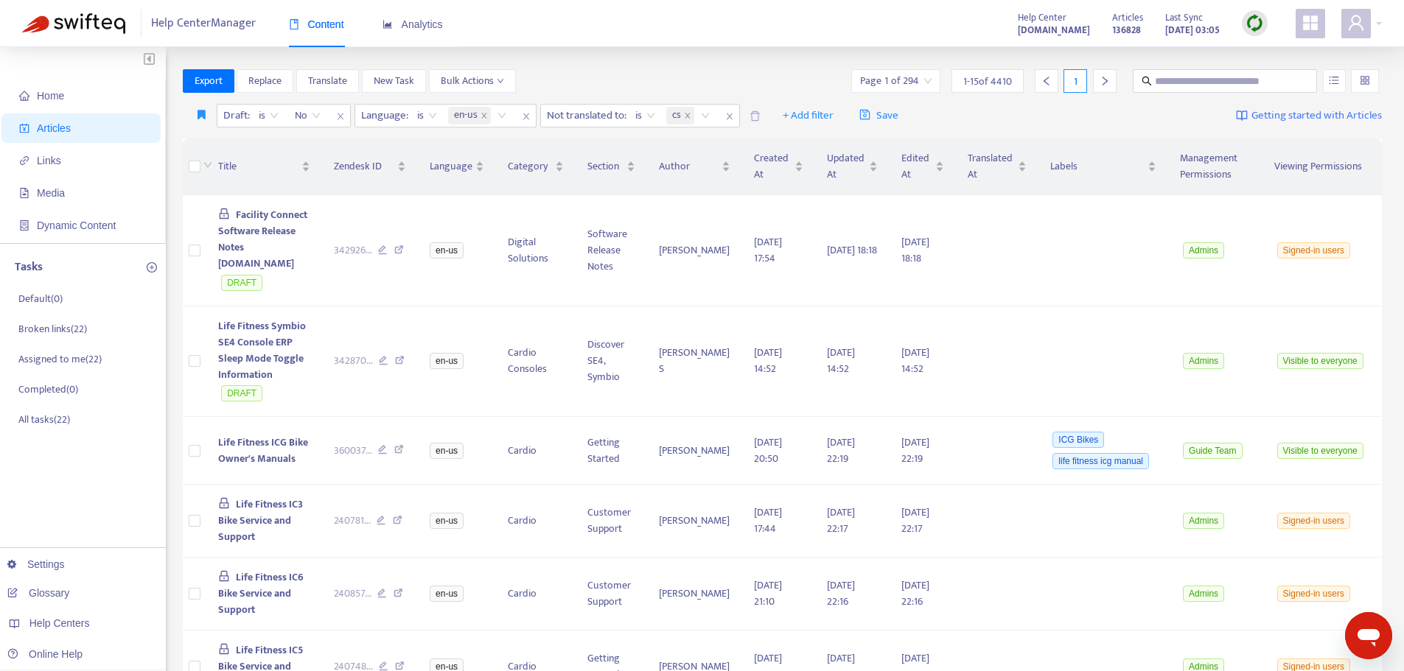
click at [631, 84] on div "Export Replace Translate New Task Bulk Actions Page 1 of 294 1 - 15 of 4410 1" at bounding box center [782, 81] width 1199 height 24
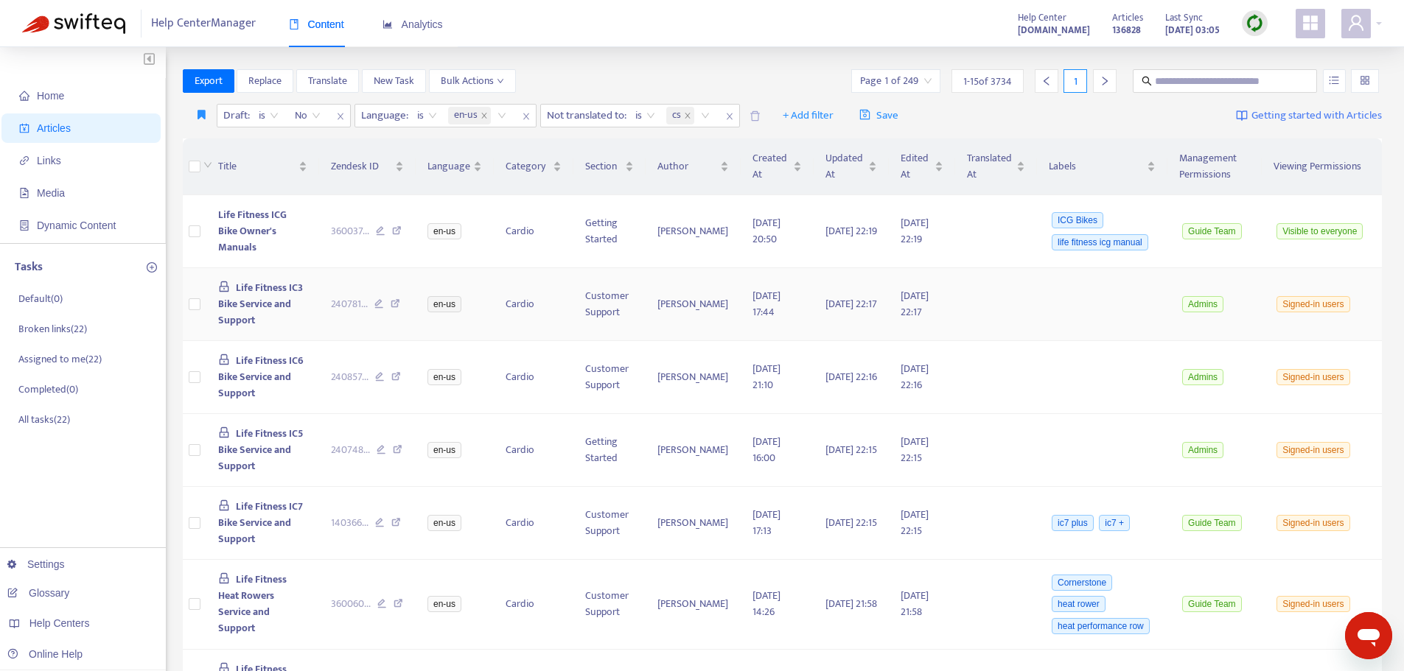
click at [257, 308] on td "Life Fitness IC3 Bike Service and Support" at bounding box center [262, 304] width 113 height 73
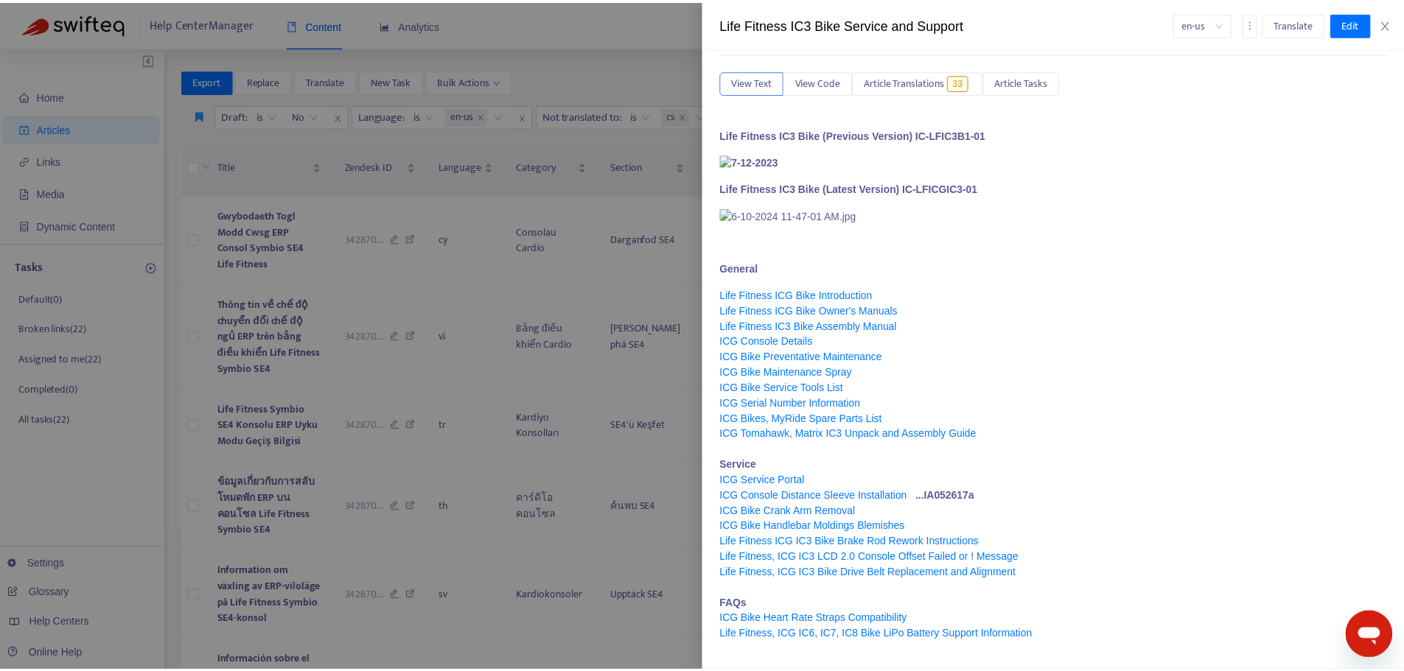
scroll to position [0, 0]
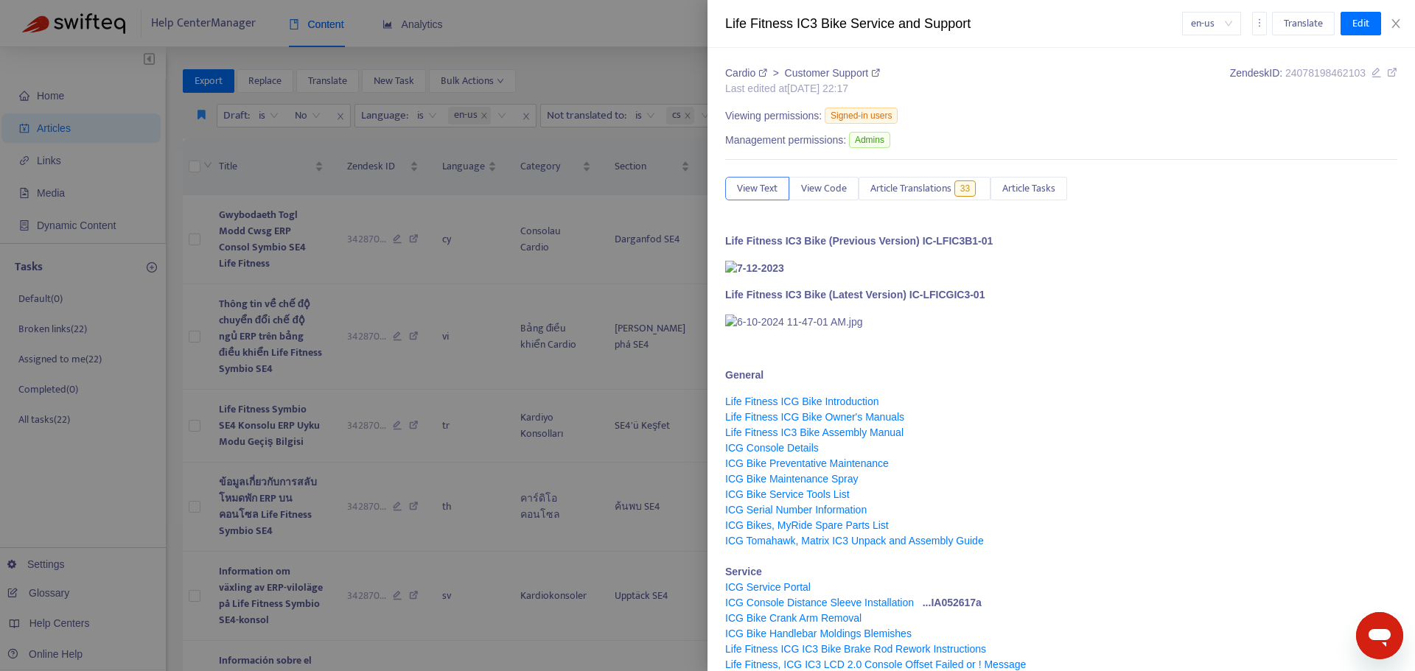
click at [636, 78] on div at bounding box center [707, 335] width 1415 height 671
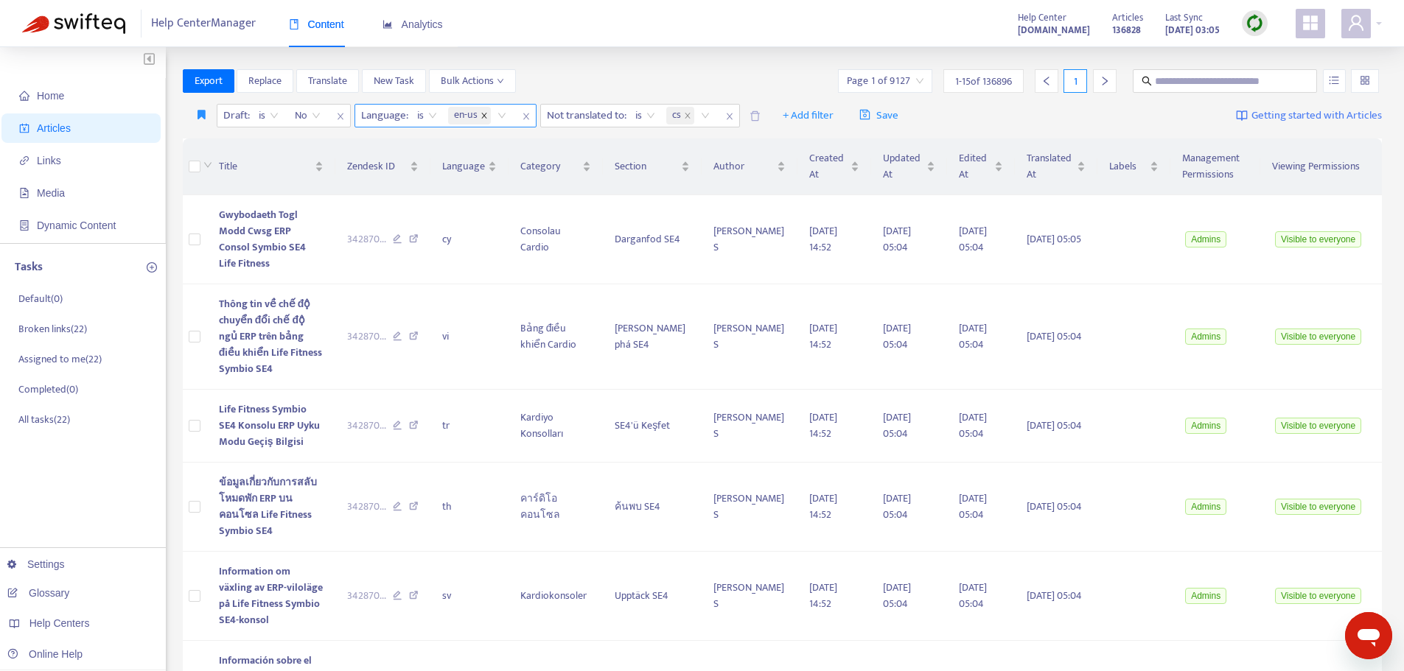
click at [482, 117] on icon "close" at bounding box center [483, 115] width 7 height 7
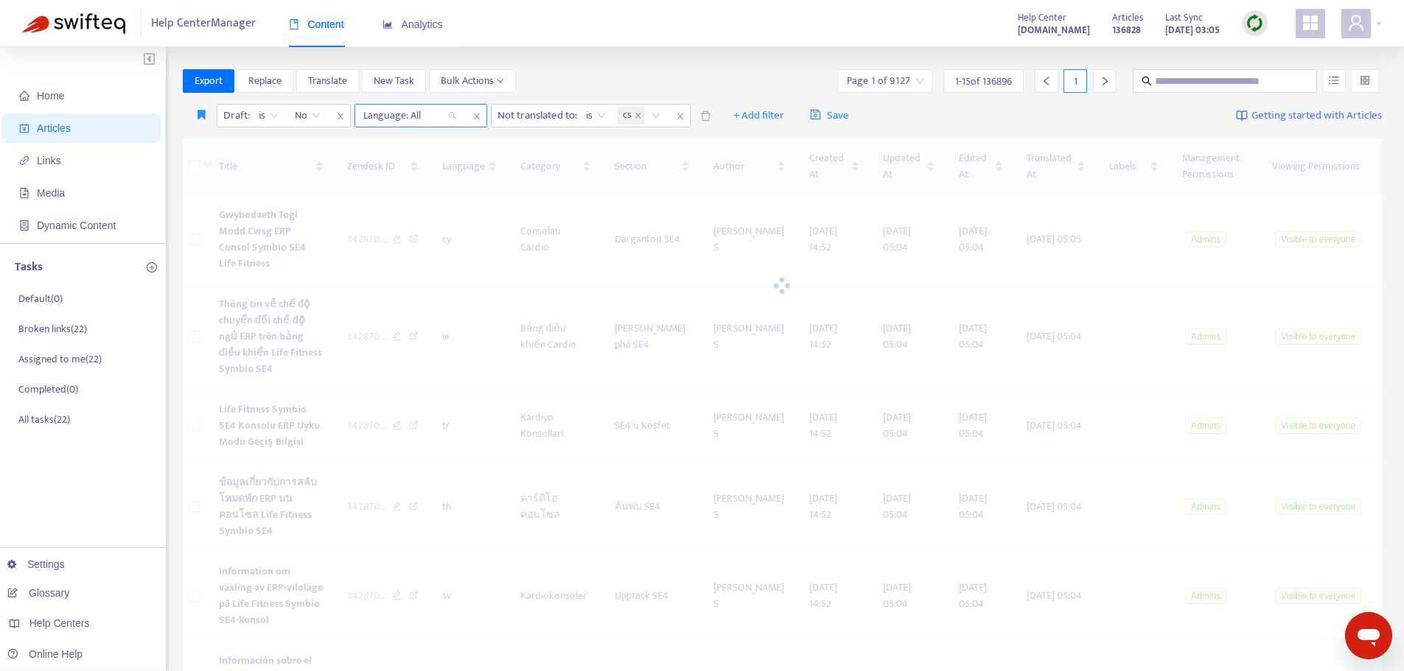
click at [450, 117] on div "Language: All" at bounding box center [410, 116] width 110 height 22
click at [390, 232] on div "en-us" at bounding box center [494, 233] width 256 height 16
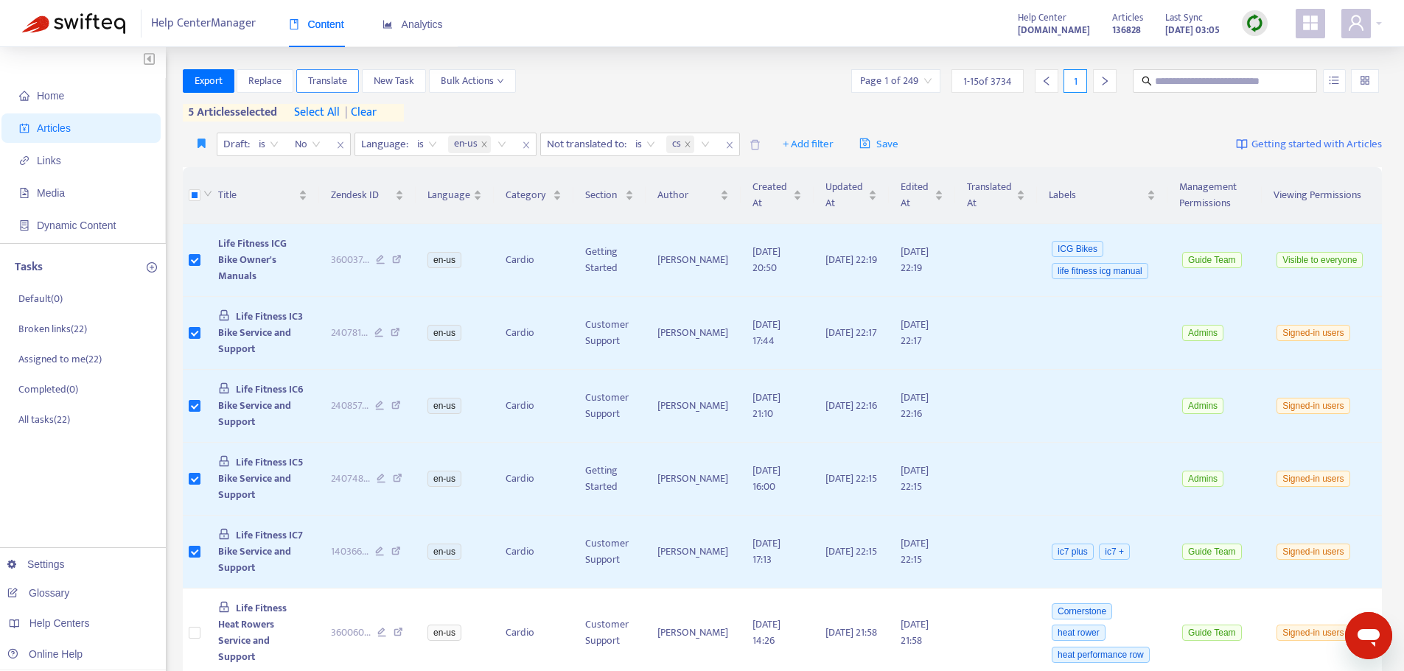
click at [330, 84] on span "Translate" at bounding box center [327, 81] width 39 height 16
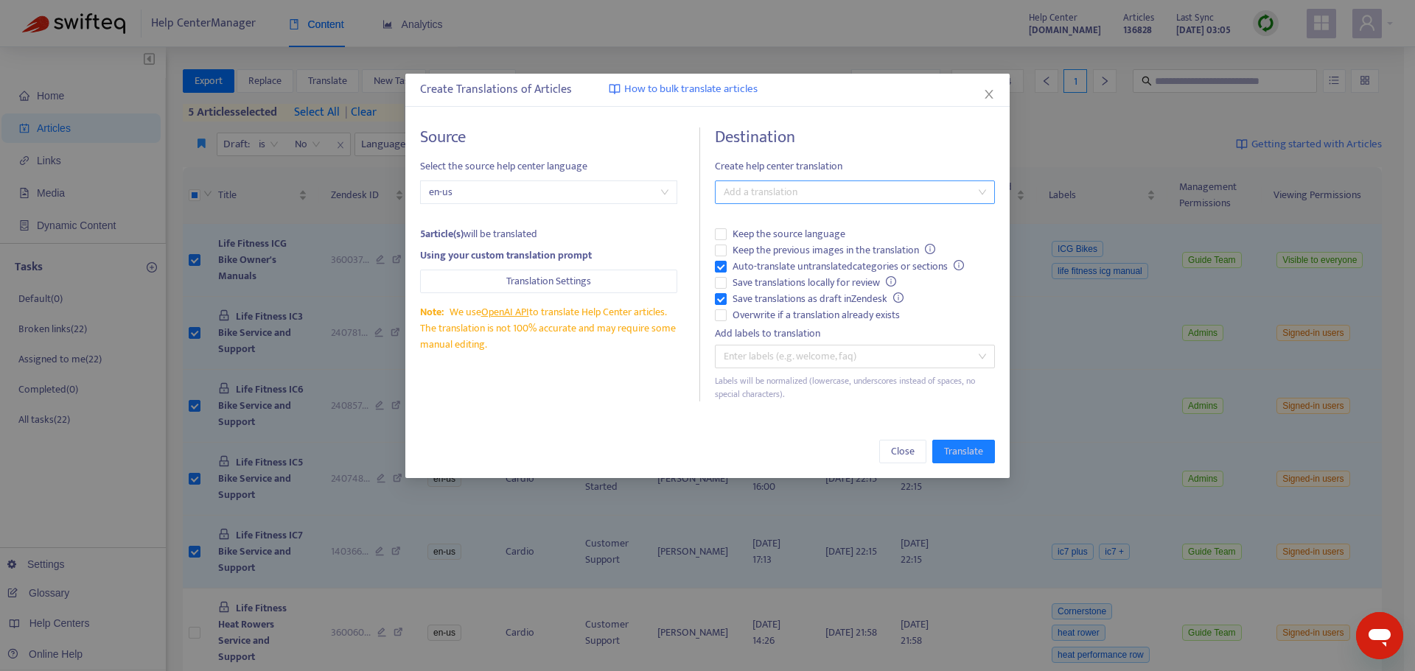
click at [757, 191] on div at bounding box center [847, 192] width 258 height 18
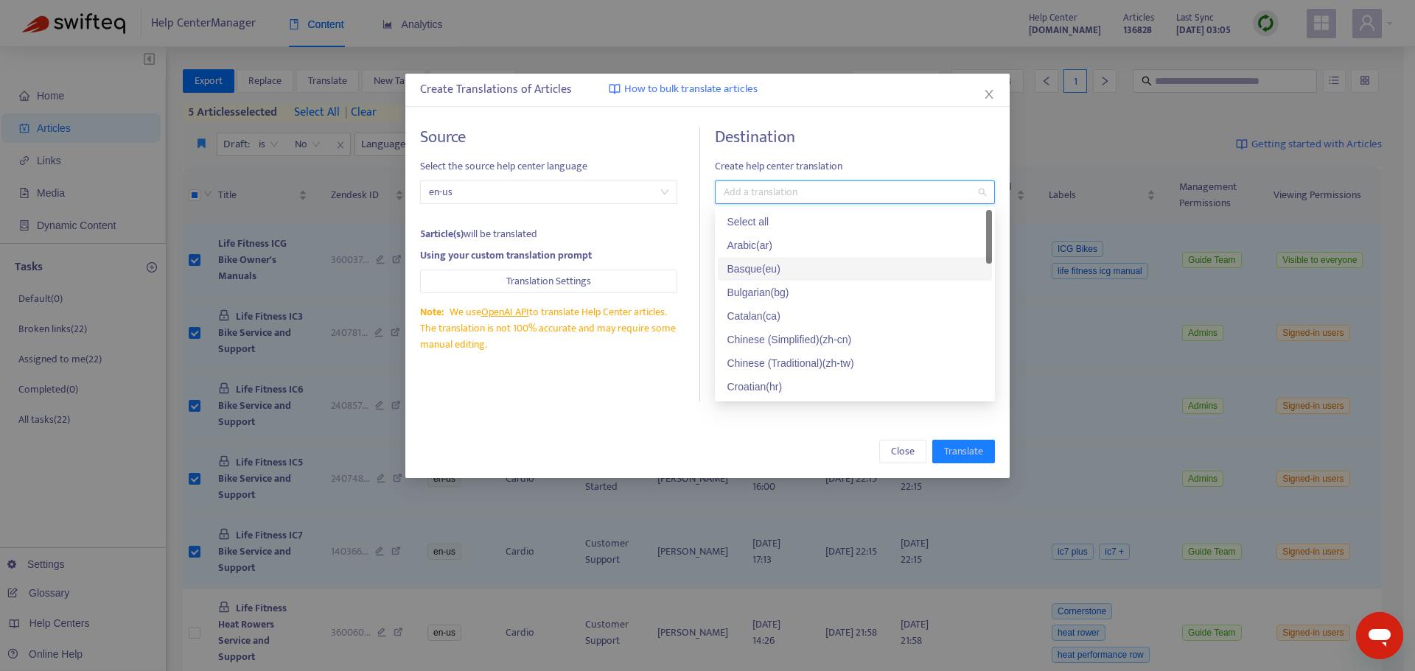
scroll to position [74, 0]
click at [753, 339] on div "Czech ( cs )" at bounding box center [854, 337] width 256 height 16
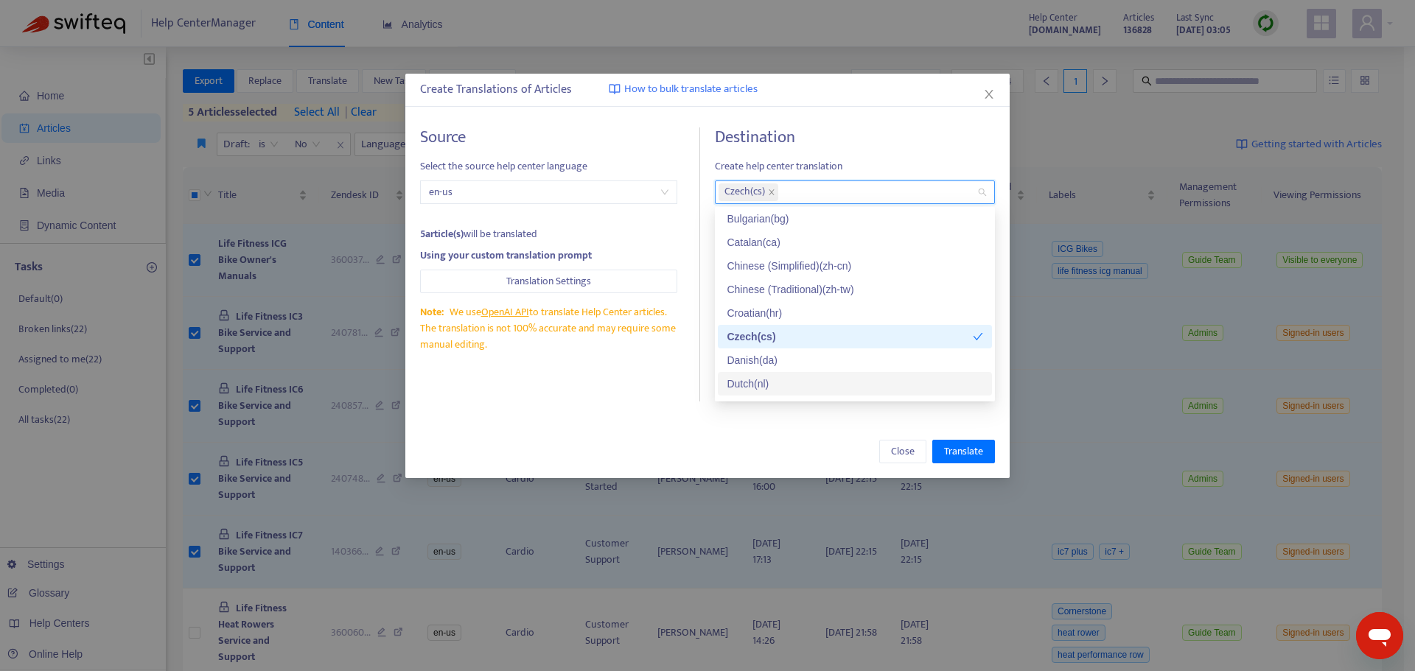
click at [655, 386] on div "Source Select the source help center language en-us 5 article(s) will be transl…" at bounding box center [560, 264] width 280 height 274
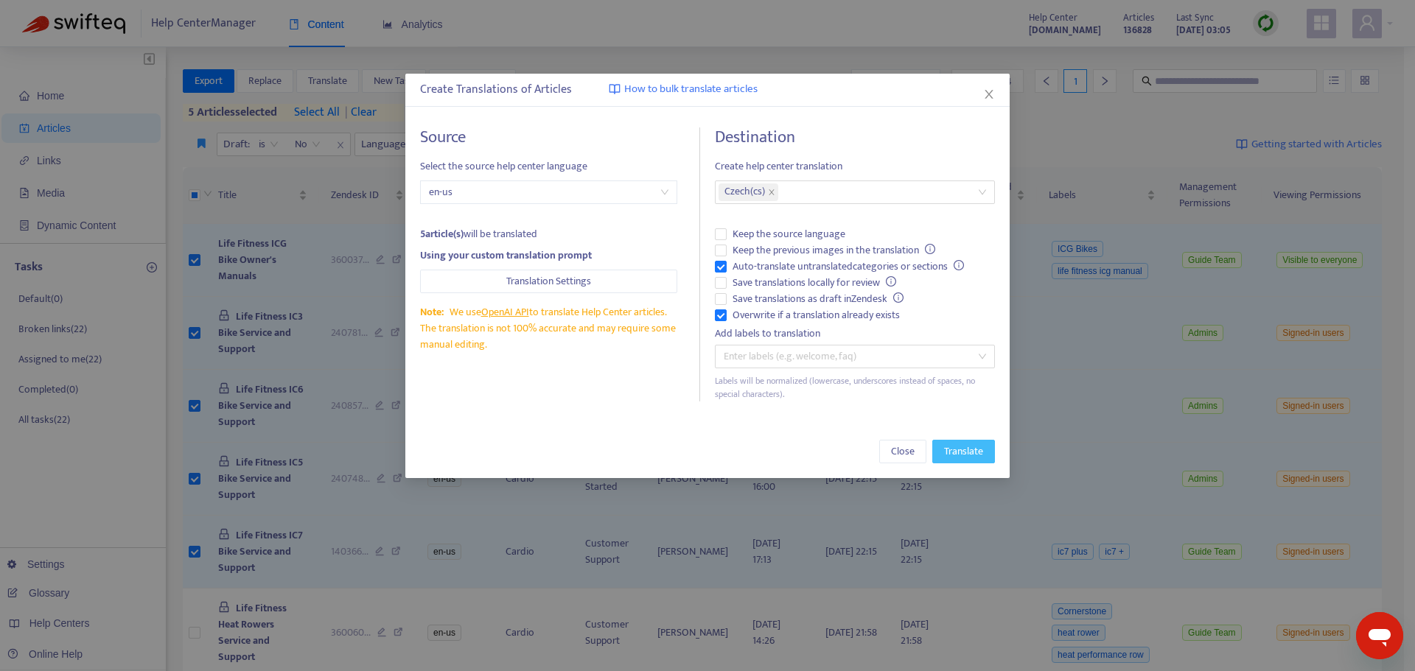
click at [962, 453] on span "Translate" at bounding box center [963, 452] width 39 height 16
